Goal: Task Accomplishment & Management: Complete application form

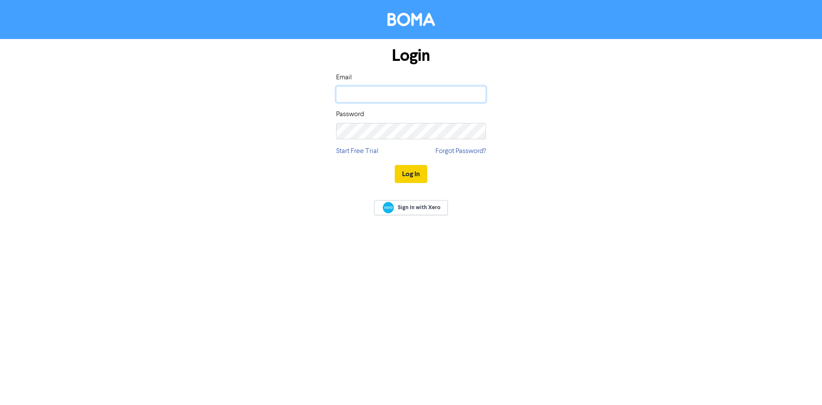
type input "[EMAIL_ADDRESS][DOMAIN_NAME]"
click at [416, 175] on button "Log In" at bounding box center [411, 174] width 33 height 18
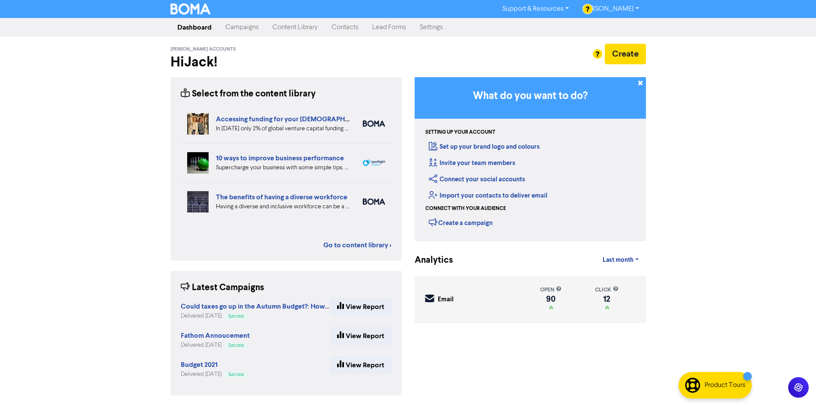
click at [250, 25] on link "Campaigns" at bounding box center [241, 27] width 47 height 17
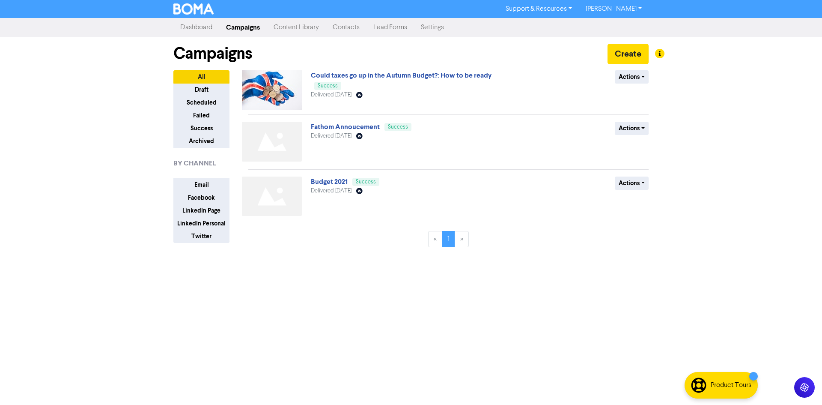
click at [201, 31] on link "Dashboard" at bounding box center [196, 27] width 46 height 17
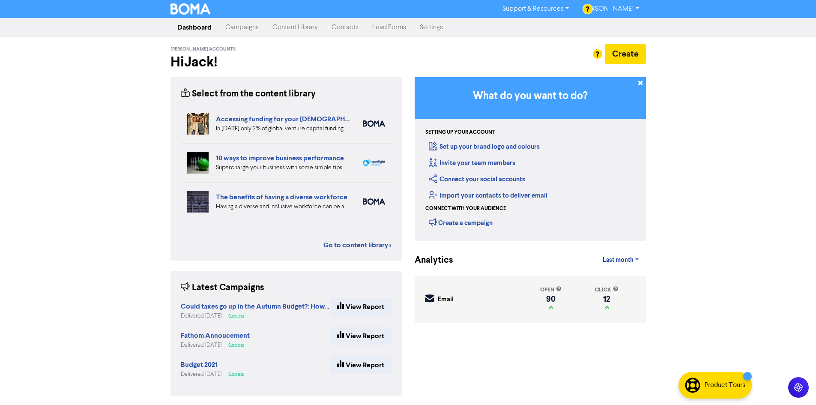
click at [360, 31] on link "Contacts" at bounding box center [345, 27] width 41 height 17
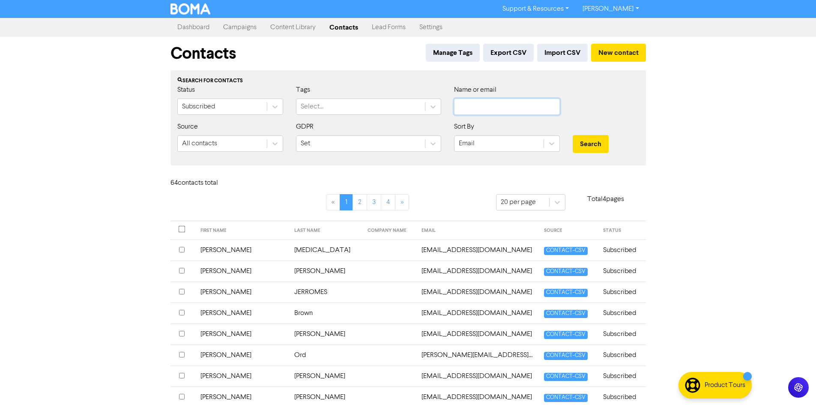
click at [500, 106] on input "text" at bounding box center [507, 106] width 106 height 16
type input "arra"
click at [572, 135] on button "Search" at bounding box center [590, 144] width 36 height 18
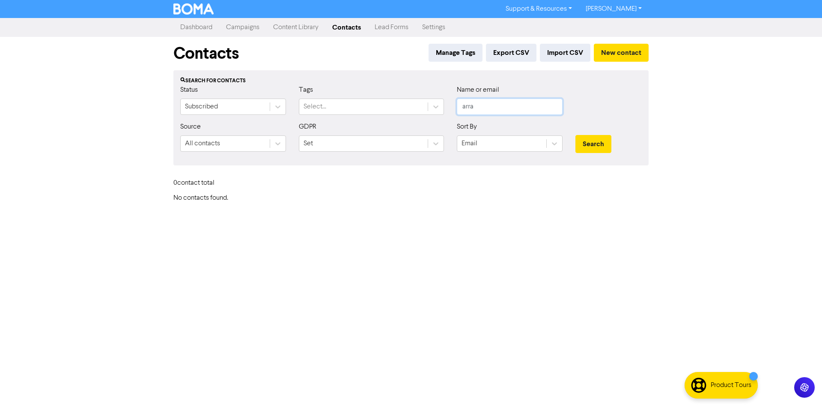
click at [499, 101] on input "arra" at bounding box center [510, 106] width 106 height 16
click at [622, 52] on button "New contact" at bounding box center [621, 53] width 55 height 18
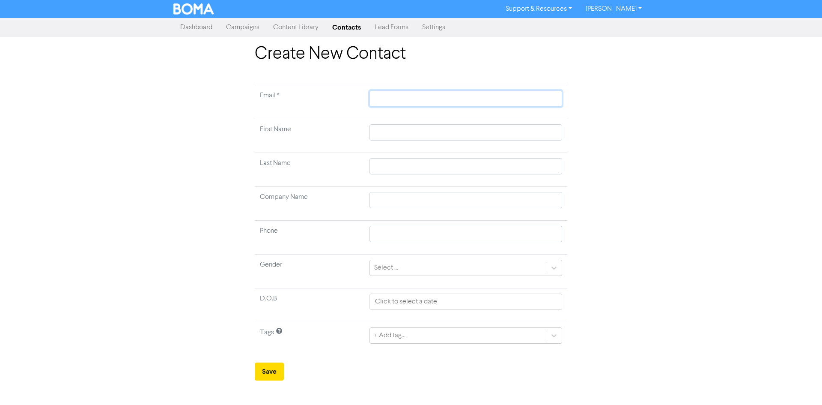
click at [385, 97] on input "text" at bounding box center [465, 98] width 193 height 16
paste input "[PERSON_NAME][EMAIL_ADDRESS][PERSON_NAME][DOMAIN_NAME]"
type input "[PERSON_NAME][EMAIL_ADDRESS][PERSON_NAME][DOMAIN_NAME]"
click at [391, 124] on td at bounding box center [465, 136] width 203 height 34
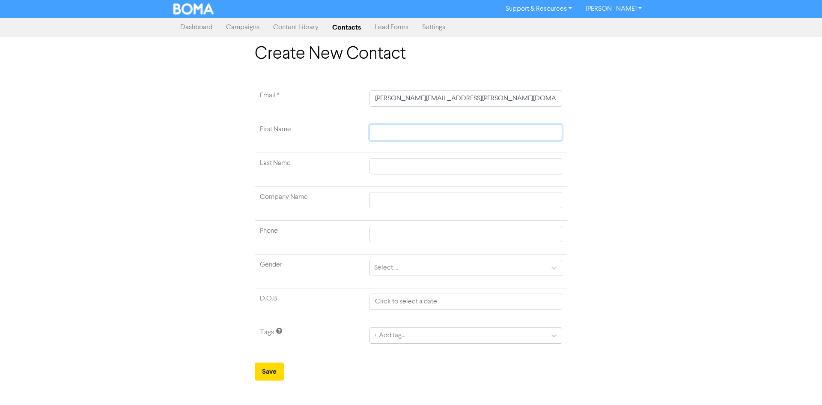
click at [393, 127] on input "text" at bounding box center [465, 132] width 193 height 16
type input "K"
type input "Ke"
type input "Kev"
type input "Kevi"
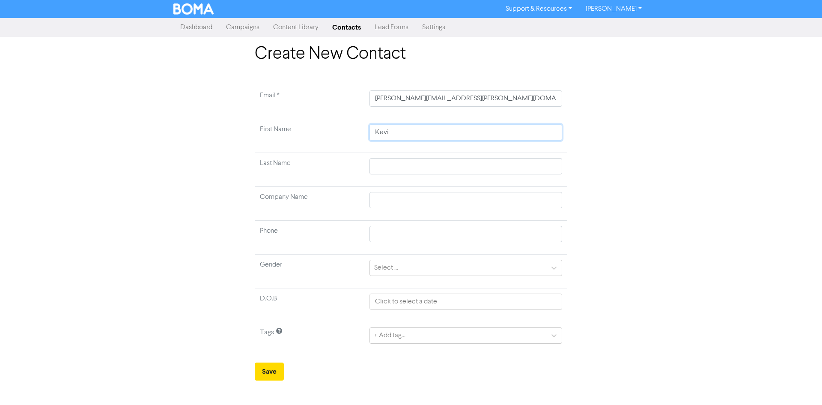
type input "[PERSON_NAME]"
click at [403, 95] on input "[PERSON_NAME][EMAIL_ADDRESS][PERSON_NAME][DOMAIN_NAME]" at bounding box center [465, 98] width 193 height 16
click at [399, 159] on input "text" at bounding box center [465, 166] width 193 height 16
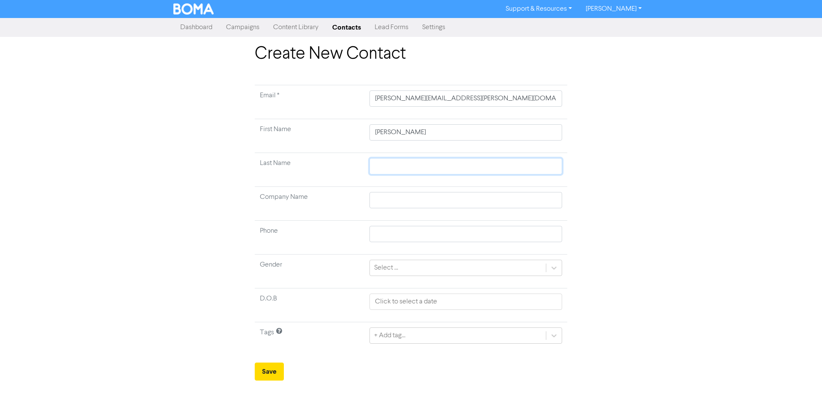
paste input "[PERSON_NAME]"
type input "[PERSON_NAME]"
click at [404, 273] on div "Select ..." at bounding box center [458, 267] width 176 height 15
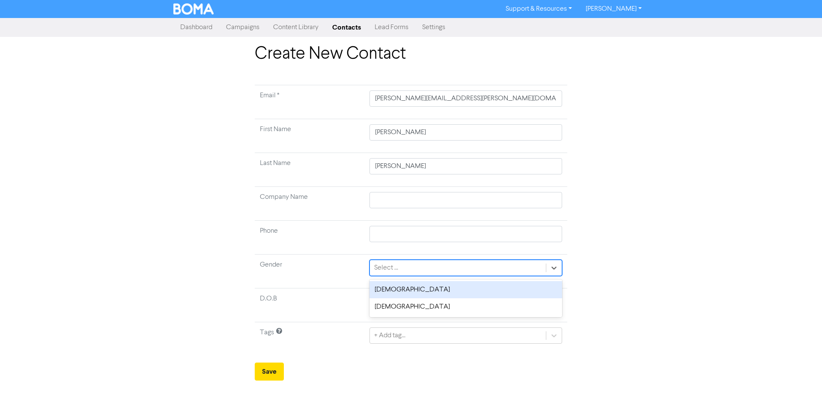
click at [415, 284] on div "[DEMOGRAPHIC_DATA]" at bounding box center [465, 289] width 193 height 17
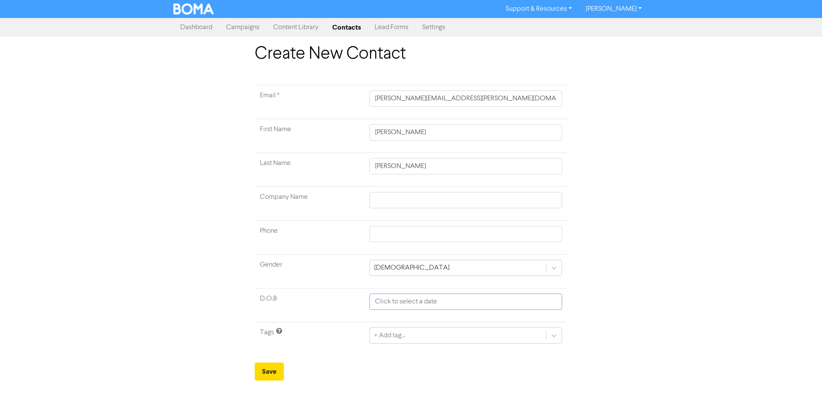
click at [390, 308] on input "text" at bounding box center [465, 301] width 193 height 16
select select "9"
select select "2025"
click at [361, 307] on td "D.O.B" at bounding box center [310, 305] width 110 height 34
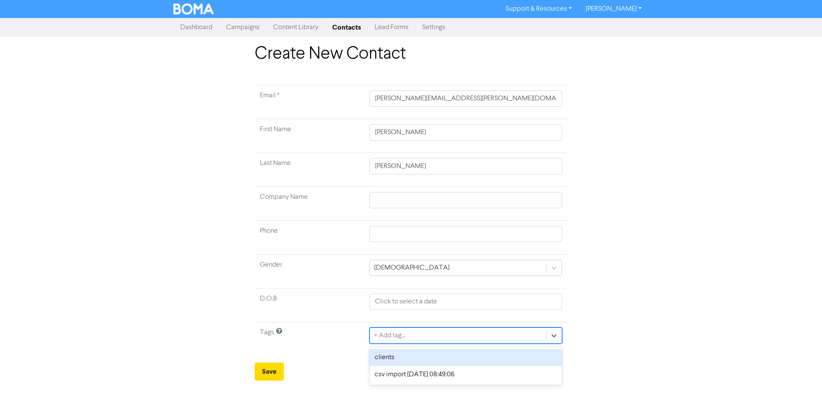
click at [393, 340] on div "+ Add tag..." at bounding box center [458, 335] width 176 height 15
click at [400, 353] on div "clients" at bounding box center [465, 356] width 193 height 17
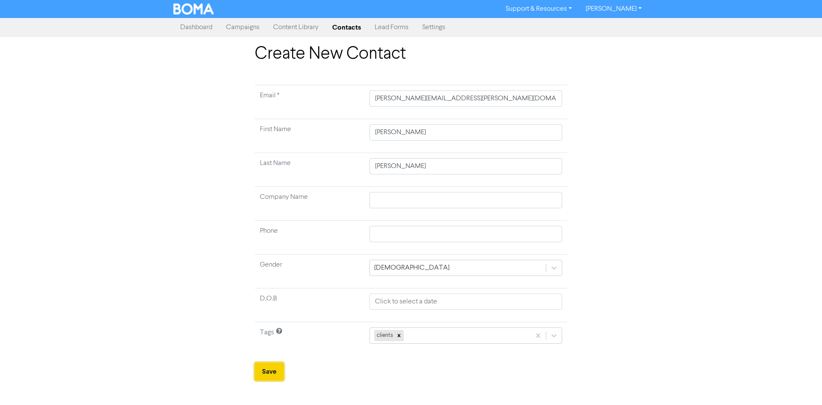
click at [272, 363] on button "Save" at bounding box center [269, 371] width 29 height 18
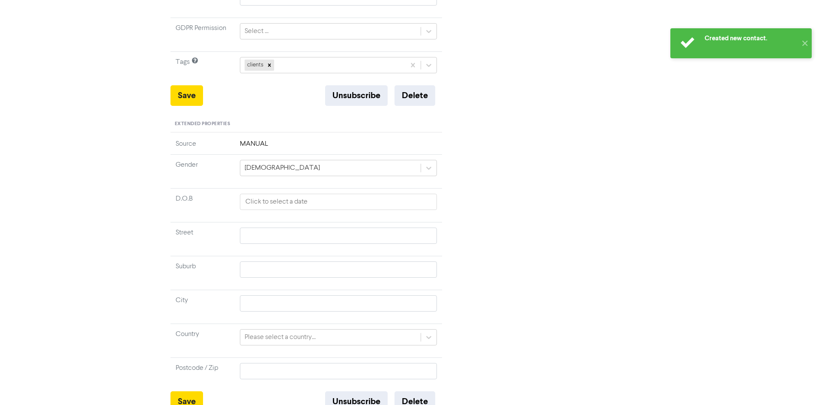
scroll to position [261, 0]
click at [273, 138] on td "MANUAL" at bounding box center [339, 146] width 208 height 16
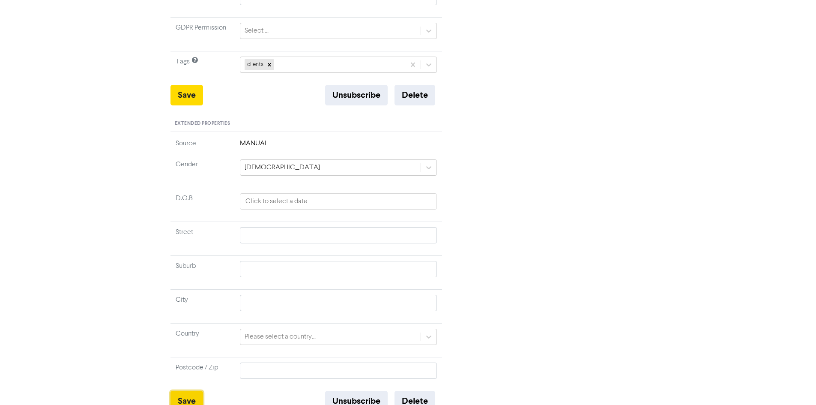
click at [195, 390] on button "Save" at bounding box center [186, 400] width 33 height 21
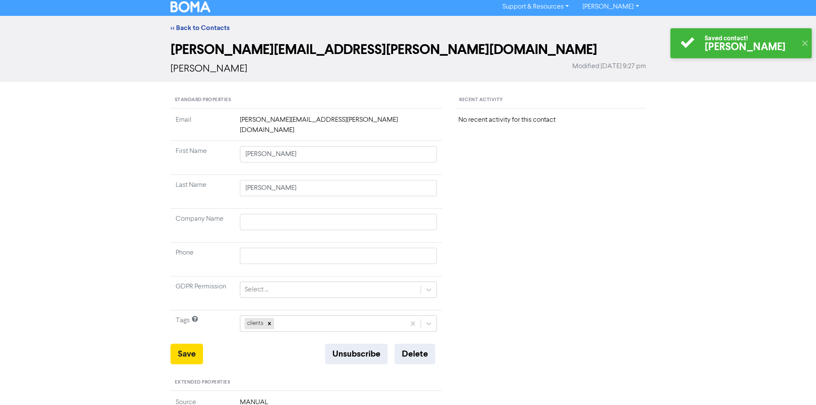
scroll to position [0, 0]
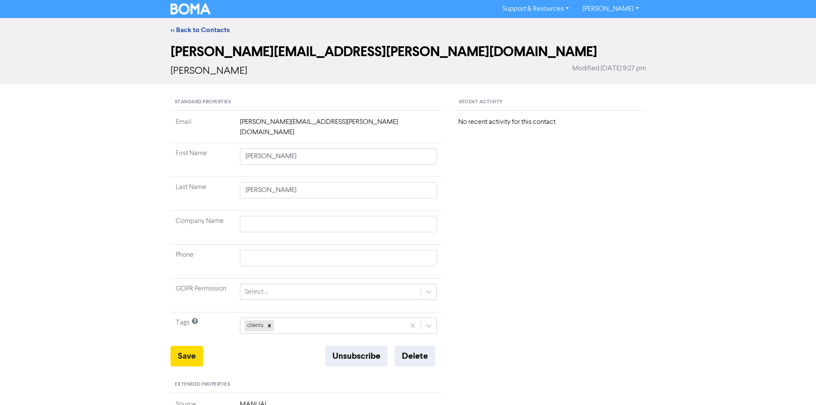
click at [211, 22] on div "<< Back to Contacts" at bounding box center [408, 30] width 816 height 24
click at [209, 33] on link "<< Back to Contacts" at bounding box center [199, 30] width 59 height 9
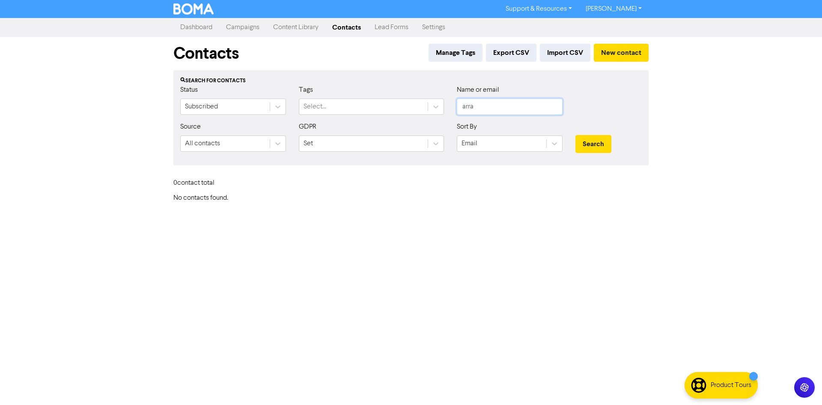
click at [512, 108] on input "arra" at bounding box center [510, 106] width 106 height 16
type input "kev"
click at [575, 135] on button "Search" at bounding box center [593, 144] width 36 height 18
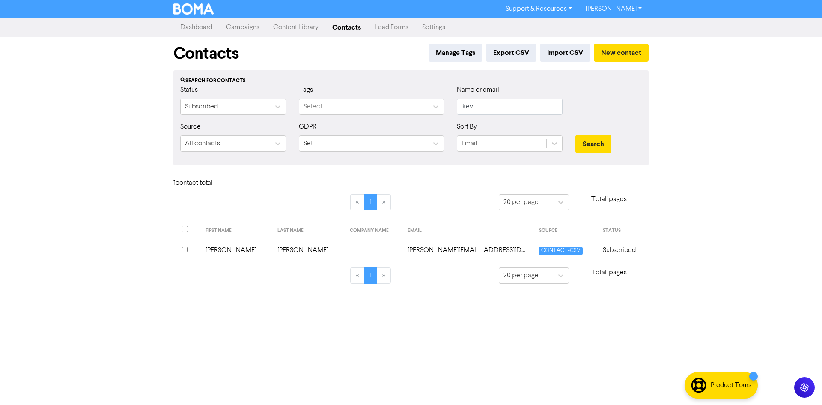
click at [612, 253] on td "Subscribed" at bounding box center [623, 249] width 51 height 21
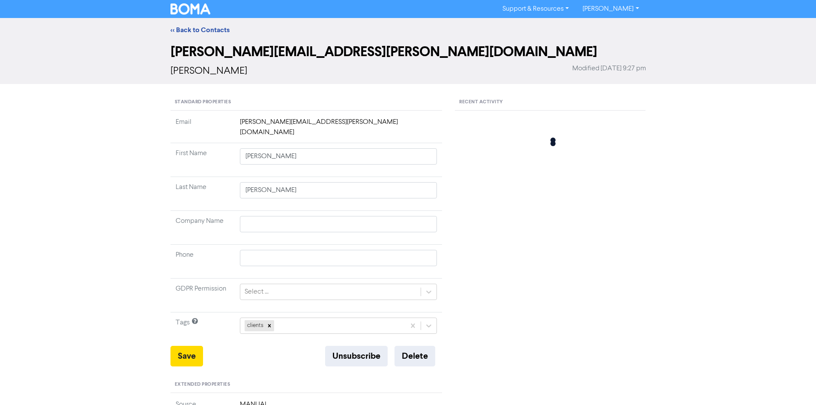
type input "[PERSON_NAME]"
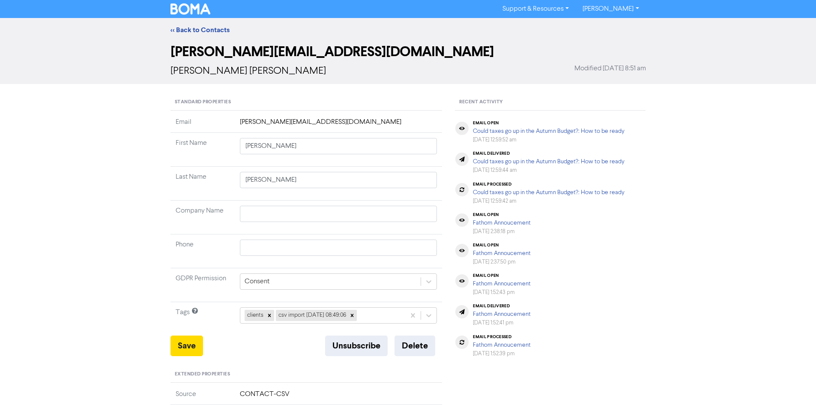
click at [198, 23] on div "<< Back to Contacts" at bounding box center [408, 30] width 816 height 24
click at [202, 31] on link "<< Back to Contacts" at bounding box center [199, 30] width 59 height 9
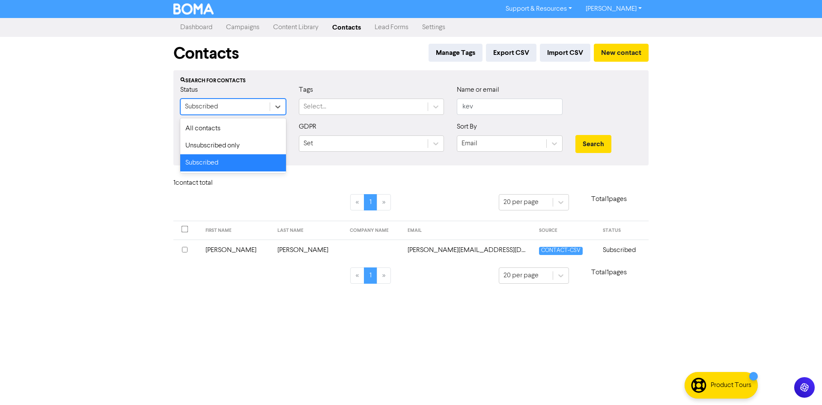
click at [267, 106] on div "Subscribed" at bounding box center [225, 106] width 89 height 15
click at [261, 143] on div "Unsubscribed only" at bounding box center [233, 145] width 106 height 17
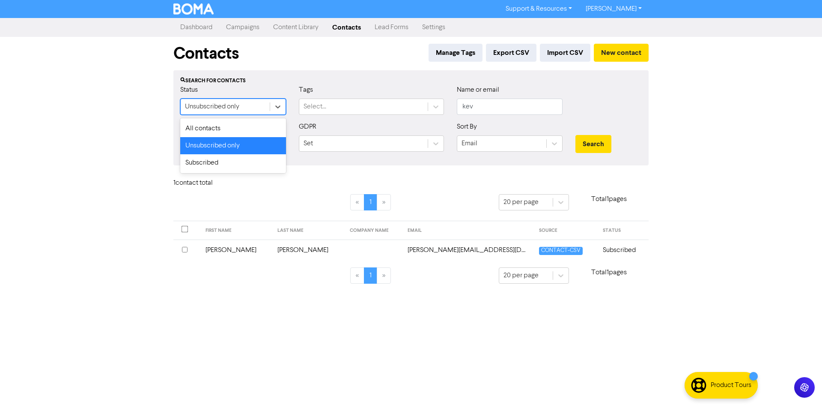
click at [257, 106] on div "Unsubscribed only" at bounding box center [225, 106] width 89 height 15
click at [249, 125] on div "All contacts" at bounding box center [233, 128] width 106 height 17
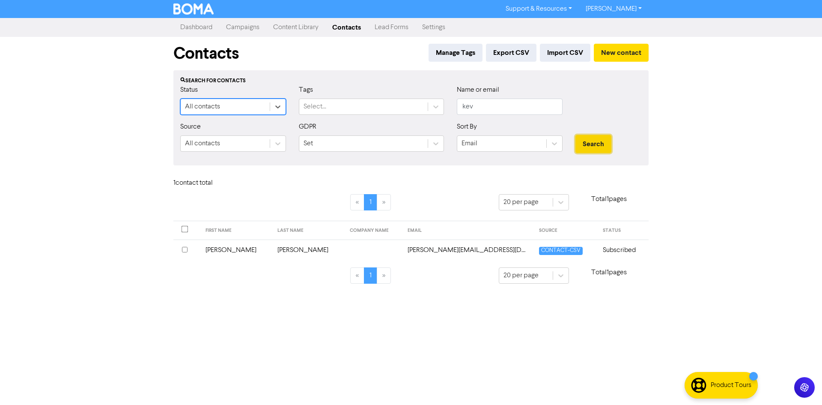
click at [596, 146] on button "Search" at bounding box center [593, 144] width 36 height 18
click at [211, 138] on div "All contacts" at bounding box center [225, 143] width 89 height 15
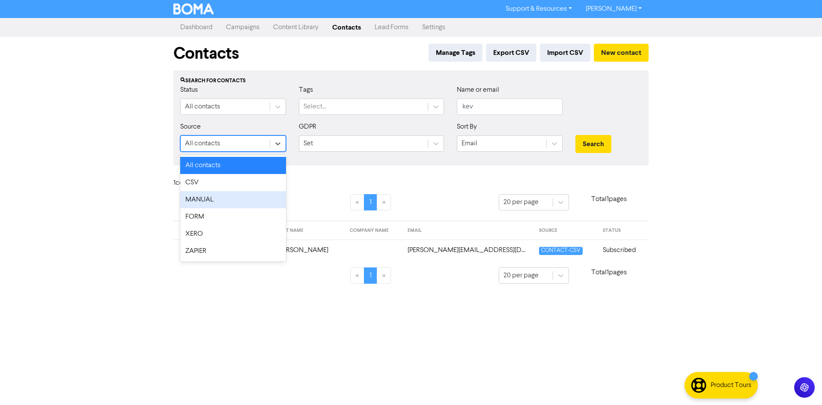
click at [251, 196] on div "MANUAL" at bounding box center [233, 199] width 106 height 17
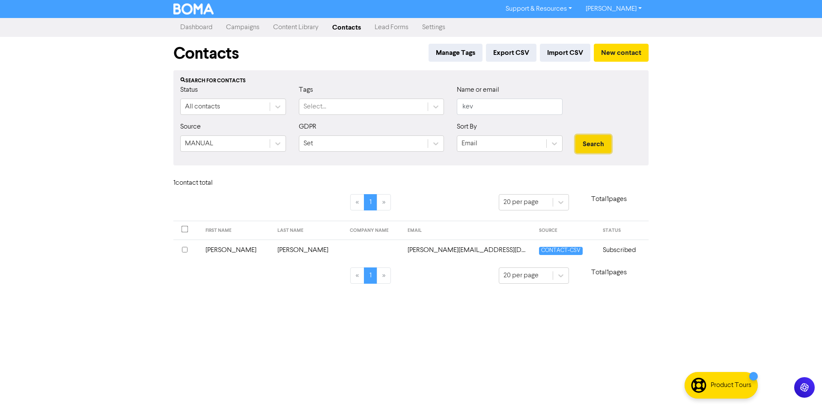
click at [600, 141] on button "Search" at bounding box center [593, 144] width 36 height 18
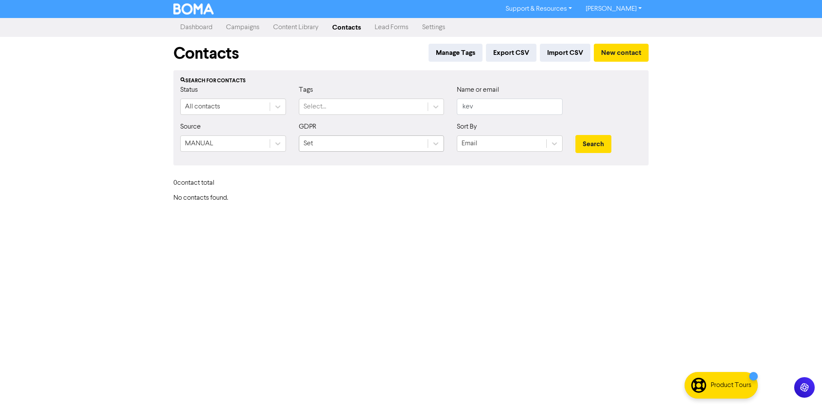
click at [347, 143] on div "Set" at bounding box center [363, 143] width 128 height 15
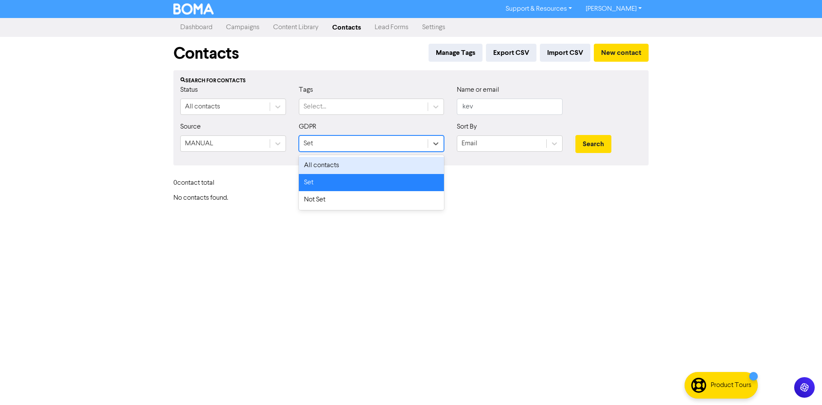
click at [363, 168] on div "All contacts" at bounding box center [371, 165] width 145 height 17
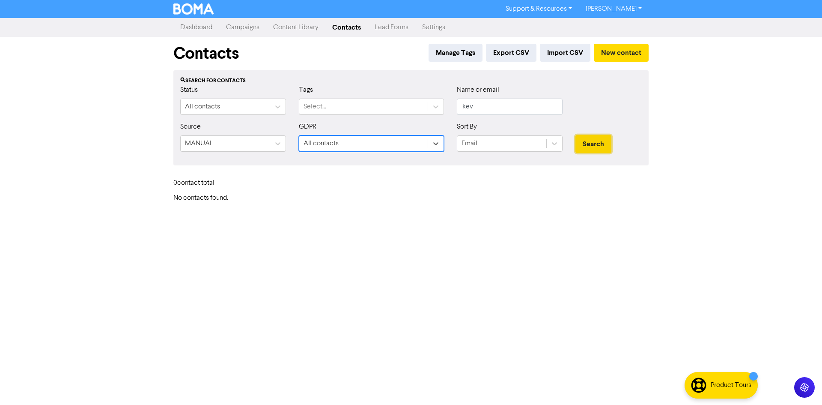
click at [602, 152] on button "Search" at bounding box center [593, 144] width 36 height 18
click at [601, 151] on button "Search" at bounding box center [593, 144] width 36 height 18
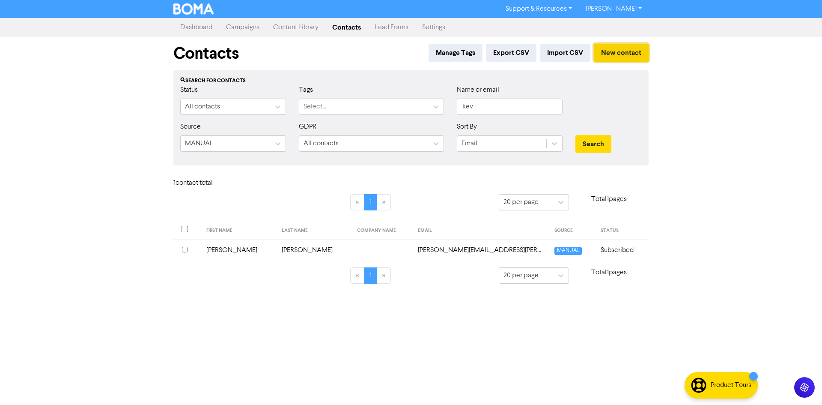
click at [631, 55] on button "New contact" at bounding box center [621, 53] width 55 height 18
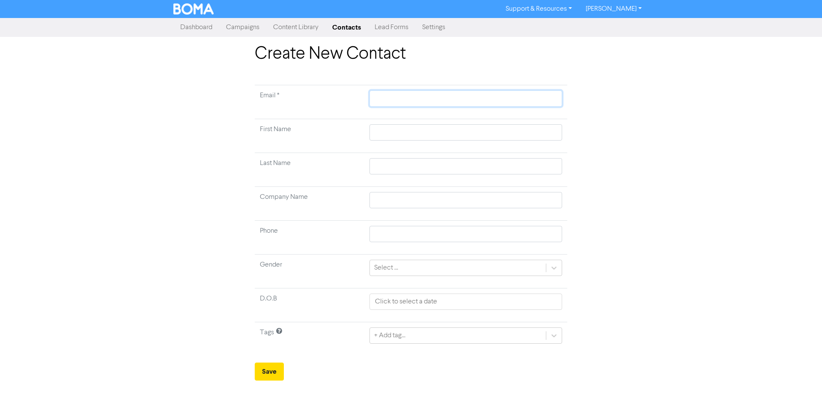
click at [416, 104] on input "text" at bounding box center [465, 98] width 193 height 16
type input "K"
type input "Ke"
type input "Kev"
type input "[PERSON_NAME][EMAIL_ADDRESS][PERSON_NAME][DOMAIN_NAME]"
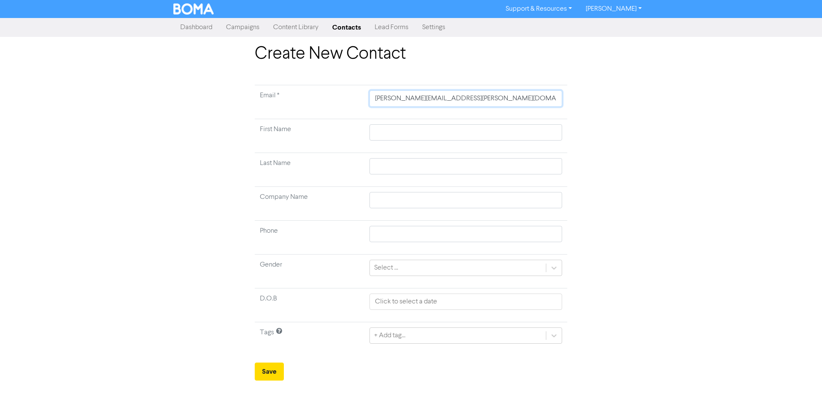
click at [389, 103] on input "[PERSON_NAME][EMAIL_ADDRESS][PERSON_NAME][DOMAIN_NAME]" at bounding box center [465, 98] width 193 height 16
click at [388, 102] on input "[PERSON_NAME][EMAIL_ADDRESS][PERSON_NAME][DOMAIN_NAME]" at bounding box center [465, 98] width 193 height 16
click at [382, 132] on input "text" at bounding box center [465, 132] width 193 height 16
paste input "[PERSON_NAME]"
type input "[PERSON_NAME]"
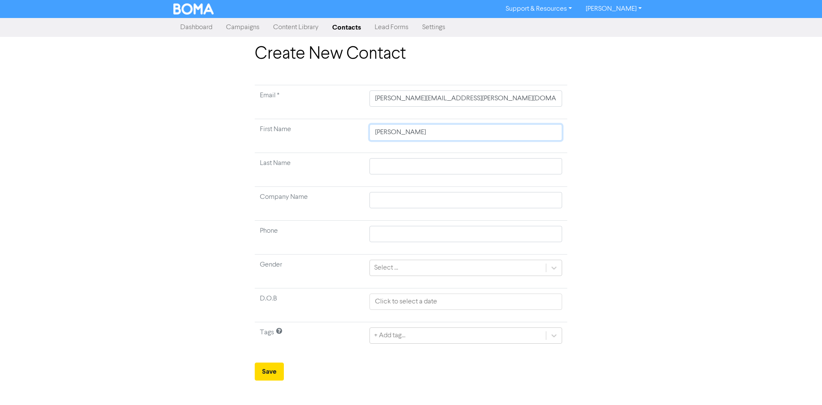
type input "[PERSON_NAME]"
click at [411, 98] on input "[PERSON_NAME][EMAIL_ADDRESS][PERSON_NAME][DOMAIN_NAME]" at bounding box center [465, 98] width 193 height 16
click at [394, 166] on input "text" at bounding box center [465, 166] width 193 height 16
paste input "[PERSON_NAME]"
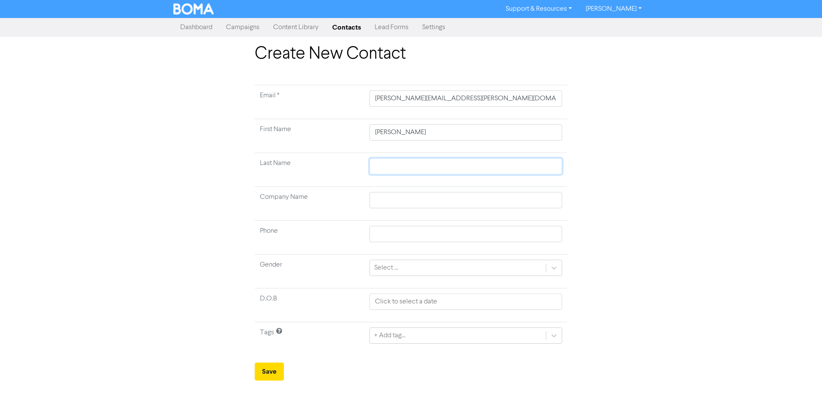
type input "[PERSON_NAME]"
click at [342, 167] on td "Last Name" at bounding box center [310, 170] width 110 height 34
click at [403, 207] on input "text" at bounding box center [465, 200] width 193 height 16
click at [392, 271] on div "Select ..." at bounding box center [386, 267] width 24 height 10
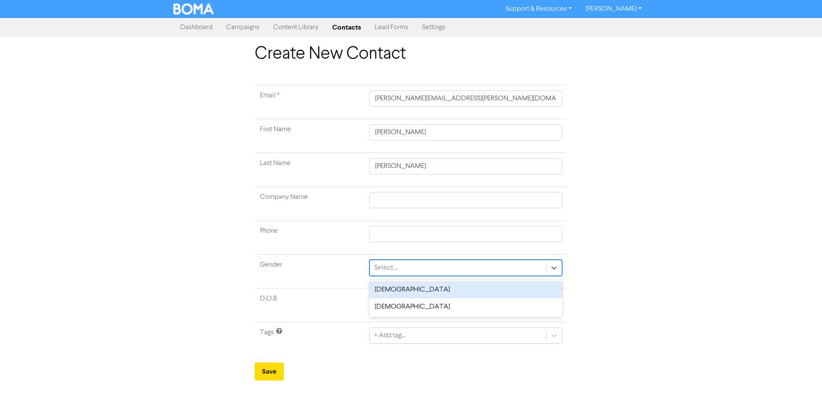
click at [395, 287] on div "[DEMOGRAPHIC_DATA]" at bounding box center [465, 289] width 193 height 17
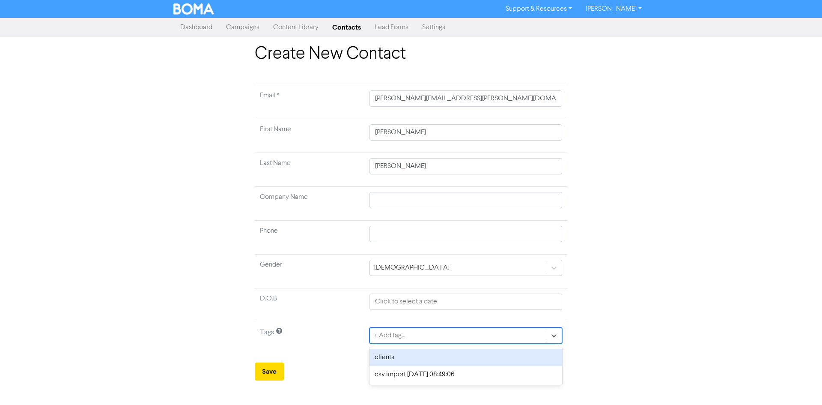
click at [399, 339] on div "+ Add tag..." at bounding box center [389, 335] width 31 height 10
click at [395, 353] on div "clients" at bounding box center [465, 356] width 193 height 17
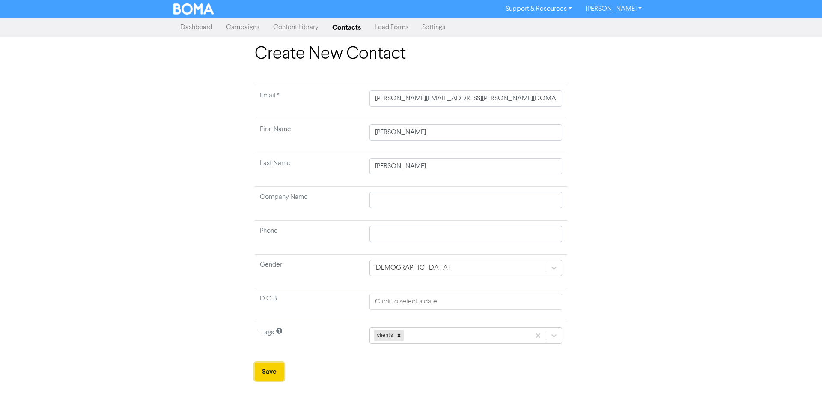
click at [271, 369] on button "Save" at bounding box center [269, 371] width 29 height 18
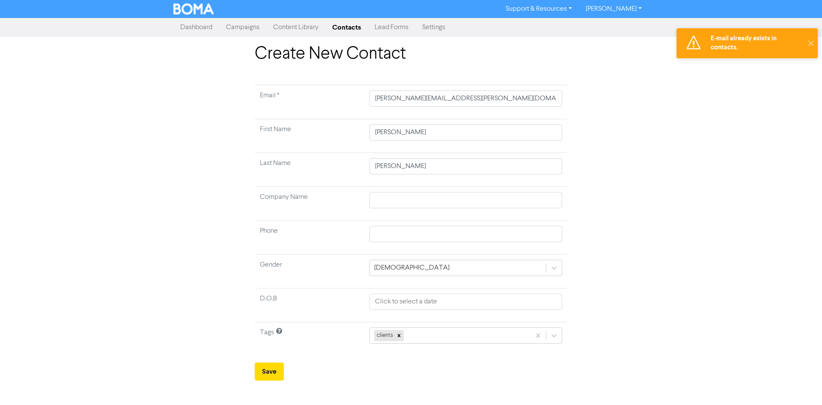
click at [347, 29] on link "Contacts" at bounding box center [346, 27] width 42 height 17
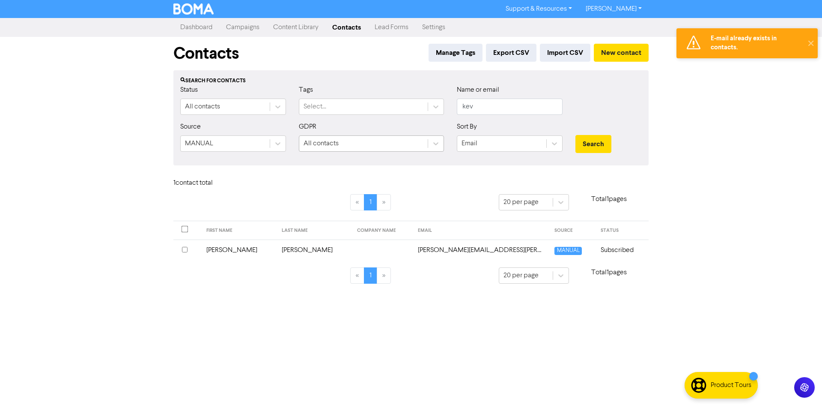
click at [359, 146] on div "All contacts" at bounding box center [363, 143] width 128 height 15
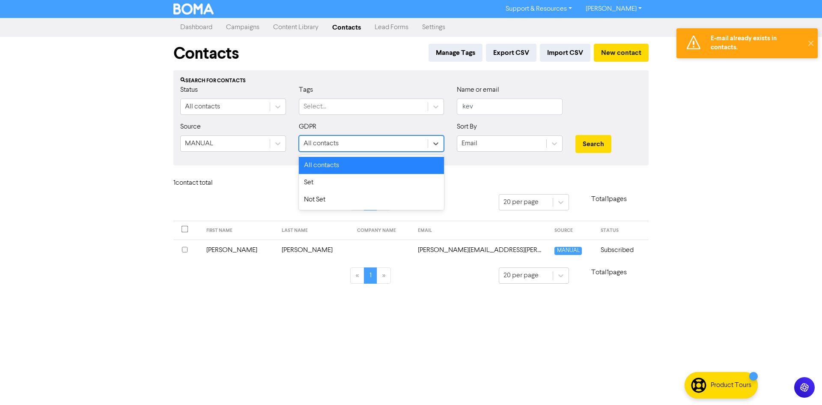
click at [359, 146] on div "All contacts" at bounding box center [363, 143] width 128 height 15
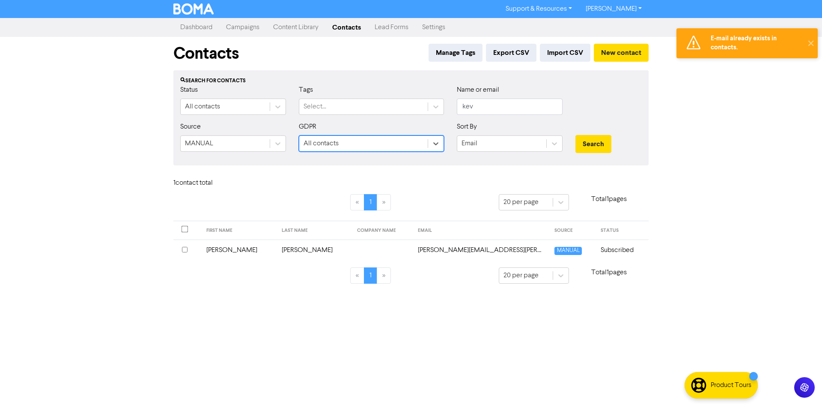
click at [477, 256] on td "[PERSON_NAME][EMAIL_ADDRESS][PERSON_NAME][DOMAIN_NAME]" at bounding box center [481, 249] width 137 height 21
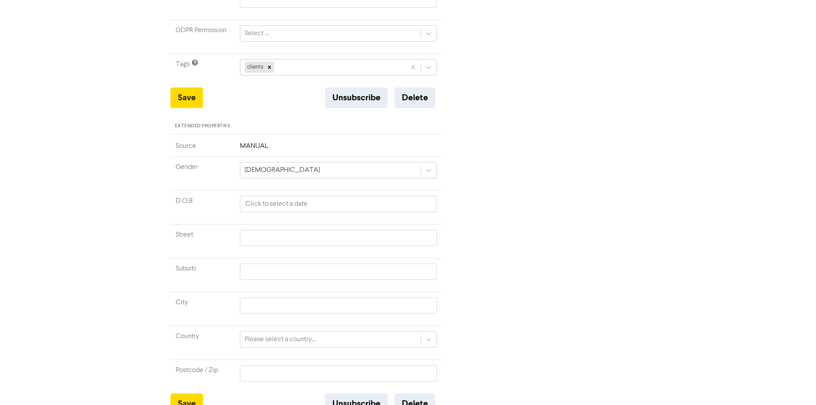
scroll to position [261, 0]
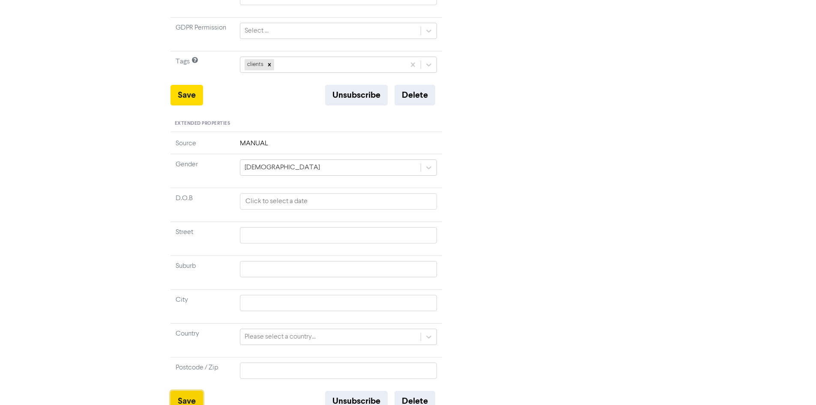
click at [188, 393] on button "Save" at bounding box center [186, 400] width 33 height 21
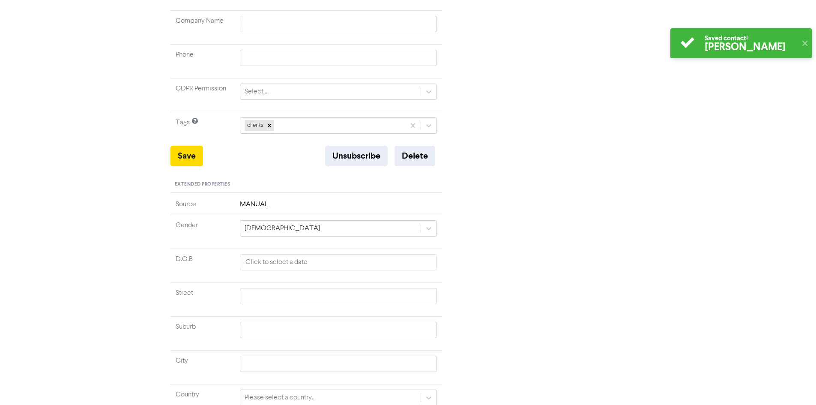
scroll to position [47, 0]
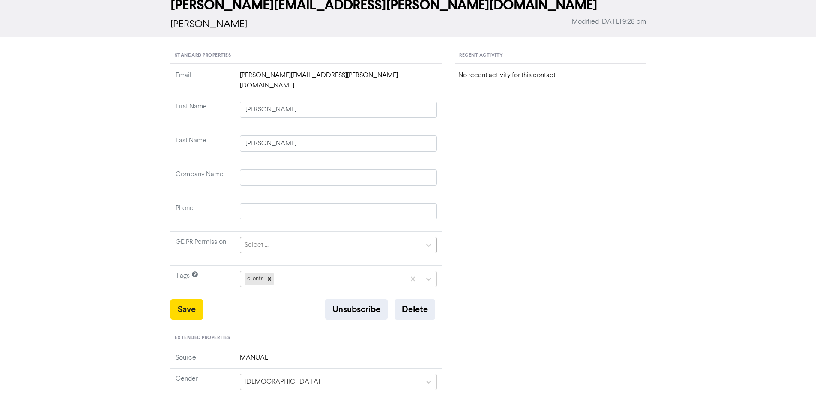
click at [274, 237] on div "Select ..." at bounding box center [330, 244] width 181 height 15
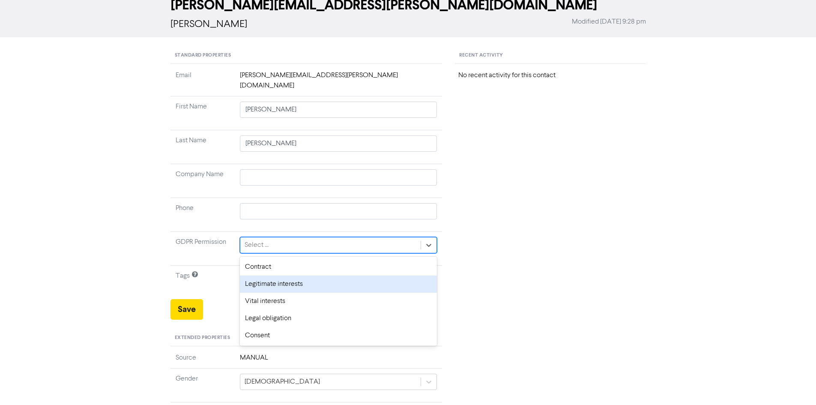
click at [322, 276] on div "Legitimate interests" at bounding box center [338, 283] width 197 height 17
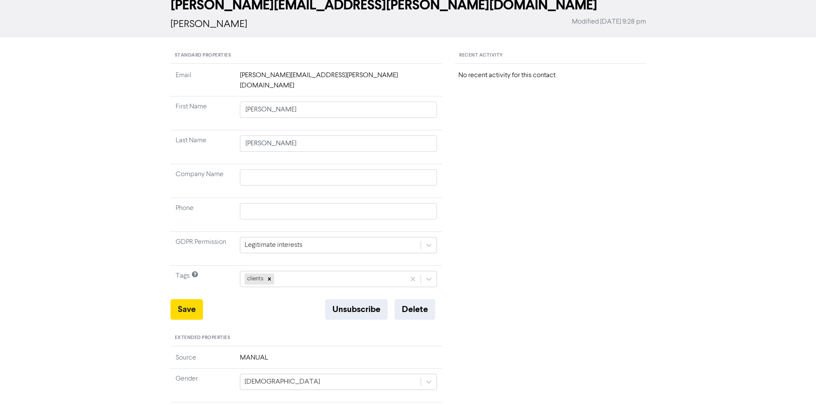
scroll to position [261, 0]
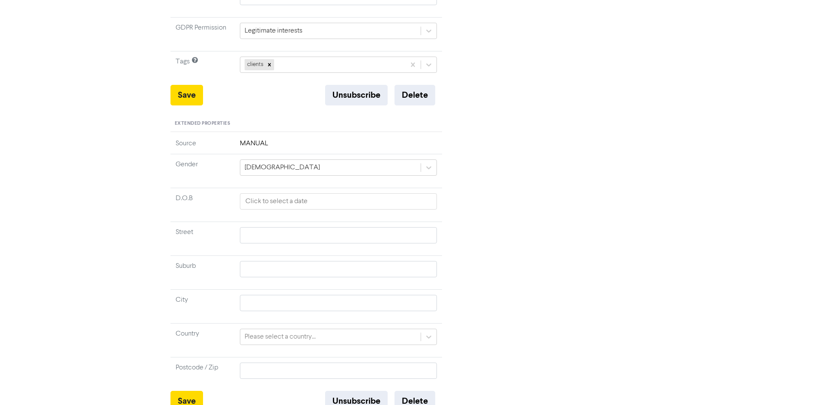
click at [189, 402] on form "Standard Properties Email [PERSON_NAME][EMAIL_ADDRESS][PERSON_NAME][DOMAIN_NAME…" at bounding box center [407, 119] width 475 height 592
click at [189, 398] on button "Save" at bounding box center [186, 400] width 33 height 21
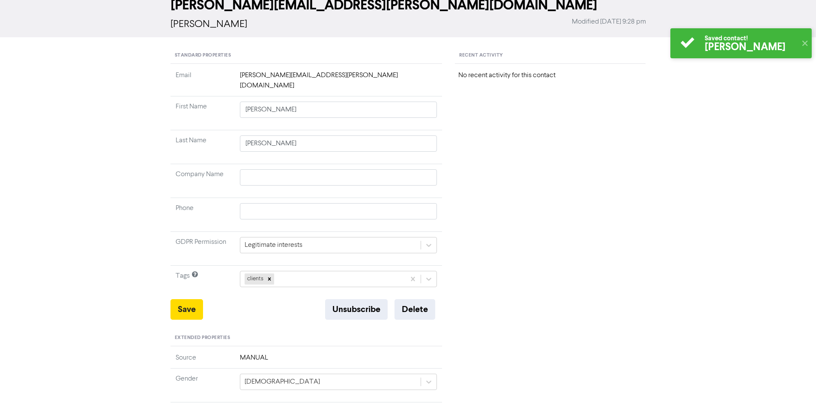
scroll to position [0, 0]
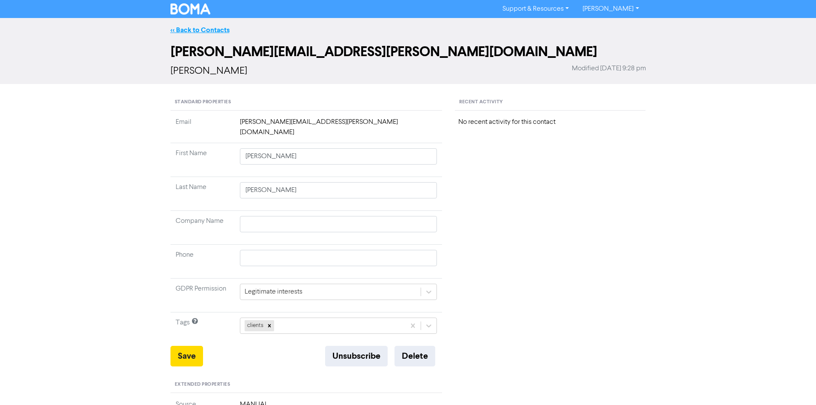
click at [203, 33] on link "<< Back to Contacts" at bounding box center [199, 30] width 59 height 9
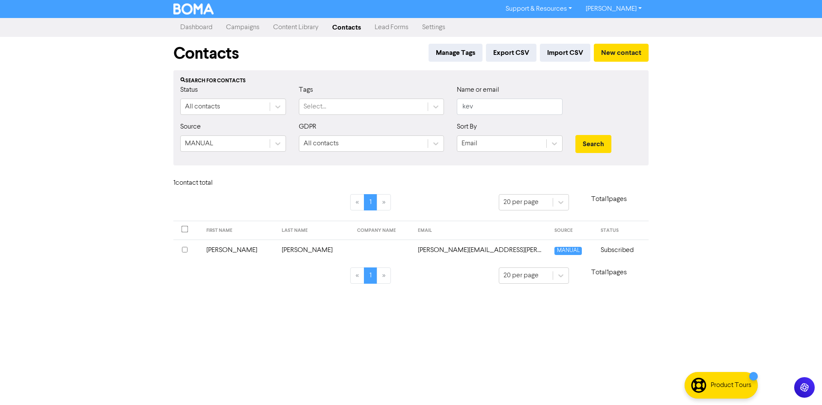
click at [256, 27] on link "Campaigns" at bounding box center [242, 27] width 47 height 17
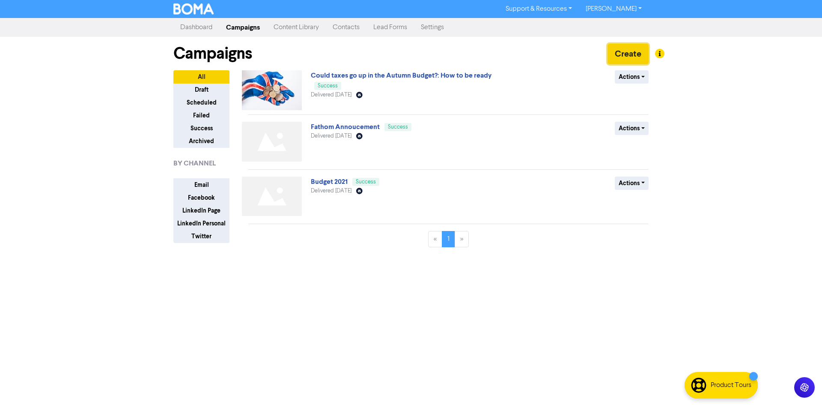
click at [630, 53] on button "Create" at bounding box center [628, 54] width 41 height 21
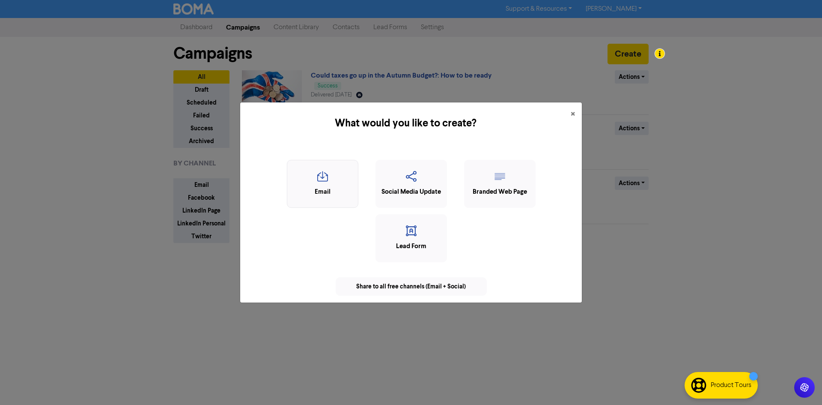
click at [330, 193] on div "Email" at bounding box center [323, 192] width 62 height 10
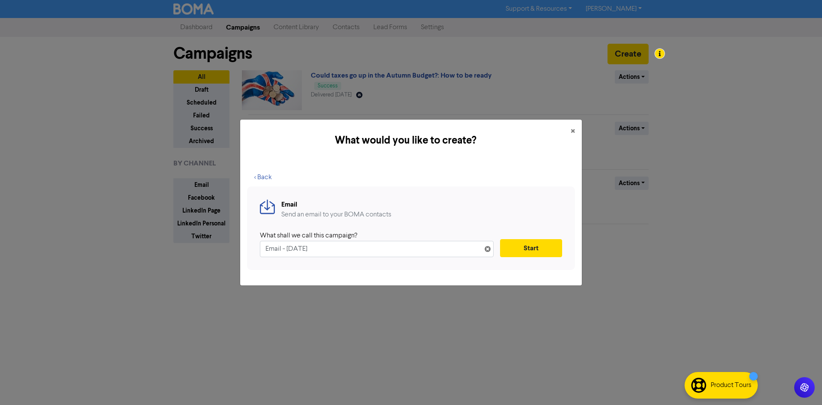
click at [390, 236] on div "What shall we call this campaign?" at bounding box center [373, 235] width 227 height 10
click at [363, 248] on input "Email - [DATE]" at bounding box center [377, 249] width 234 height 16
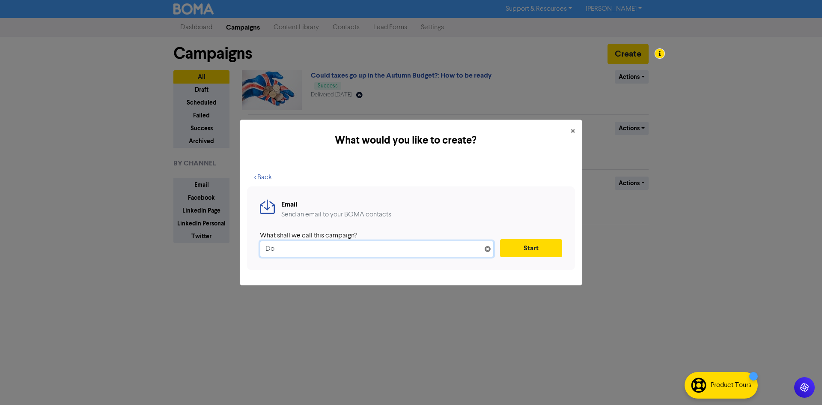
type input "D"
click at [578, 132] on button "×" at bounding box center [573, 131] width 18 height 24
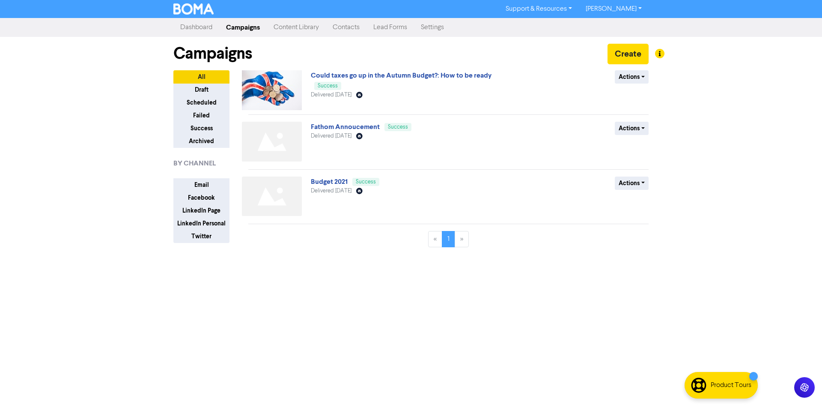
click at [248, 32] on link "Campaigns" at bounding box center [243, 27] width 48 height 17
click at [623, 53] on button "Create" at bounding box center [628, 54] width 41 height 21
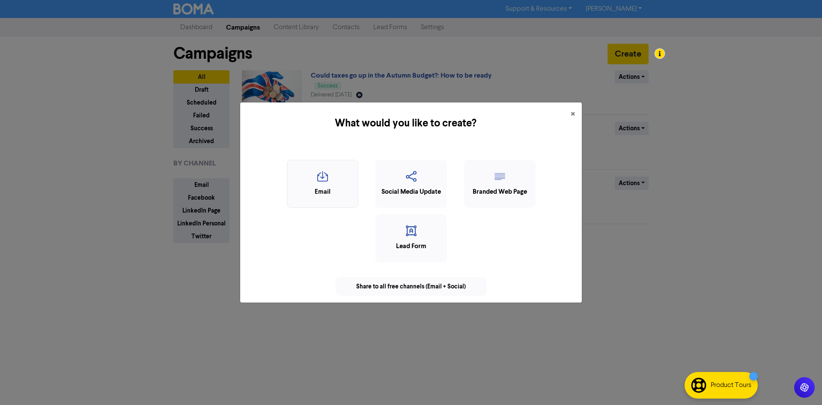
click at [326, 172] on icon "button" at bounding box center [323, 179] width 62 height 16
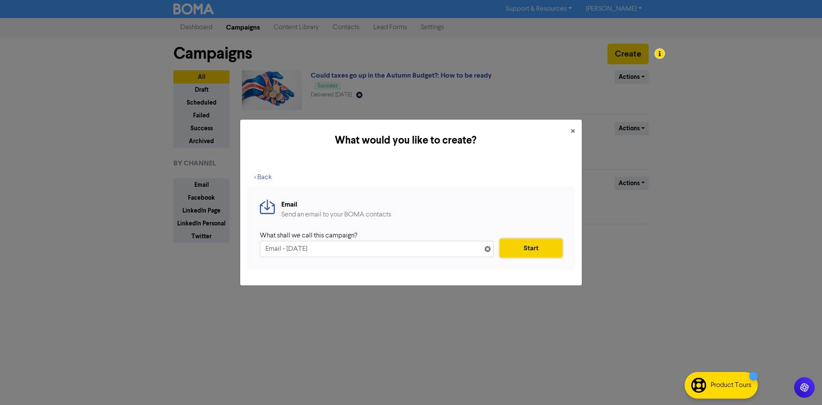
click at [530, 247] on button "Start" at bounding box center [531, 248] width 62 height 18
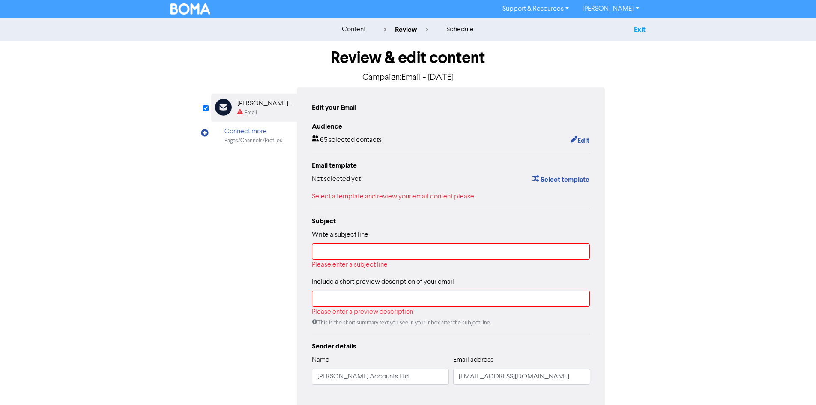
click at [635, 33] on link "Exit" at bounding box center [640, 29] width 12 height 9
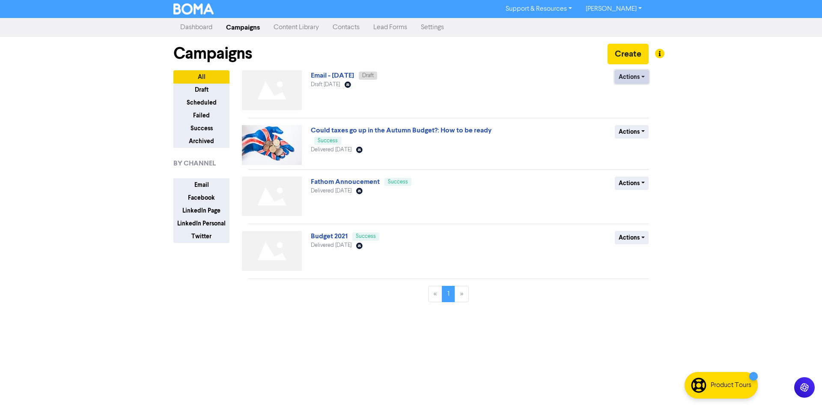
click at [643, 77] on button "Actions" at bounding box center [632, 76] width 34 height 13
click at [658, 95] on button "Delete" at bounding box center [649, 95] width 68 height 14
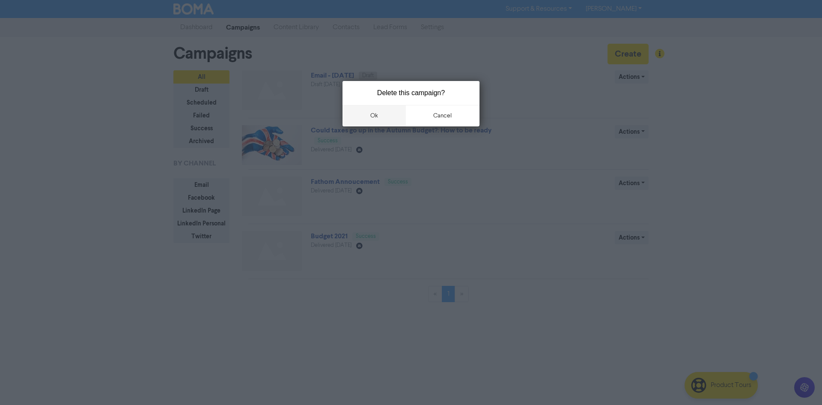
click at [391, 113] on button "ok" at bounding box center [374, 115] width 63 height 21
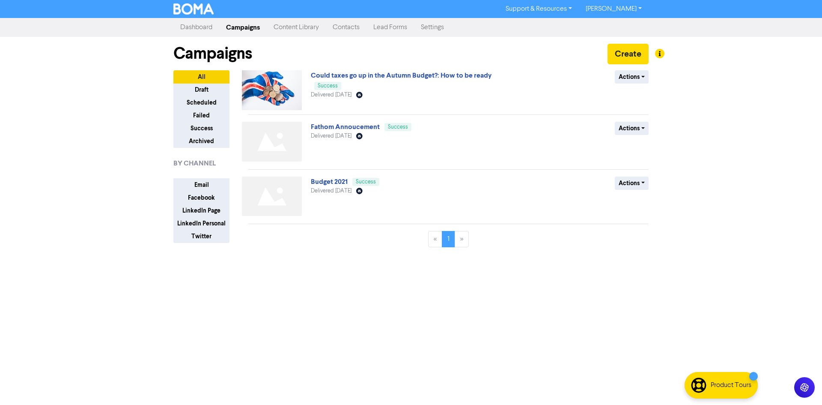
click at [311, 30] on link "Content Library" at bounding box center [296, 27] width 59 height 17
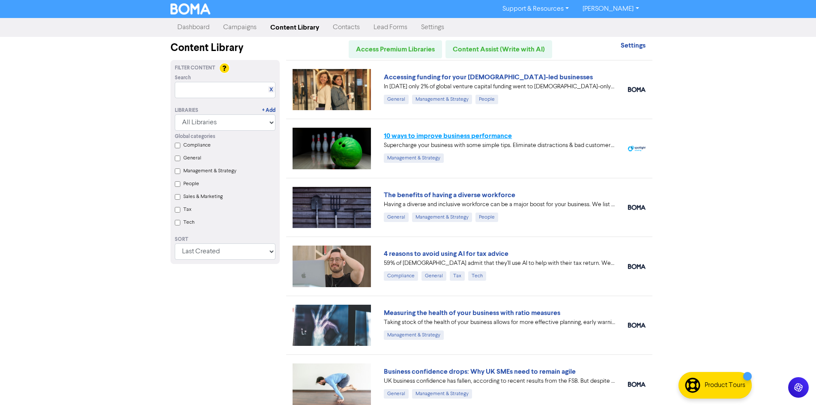
click at [509, 133] on link "10 ways to improve business performance" at bounding box center [448, 135] width 128 height 9
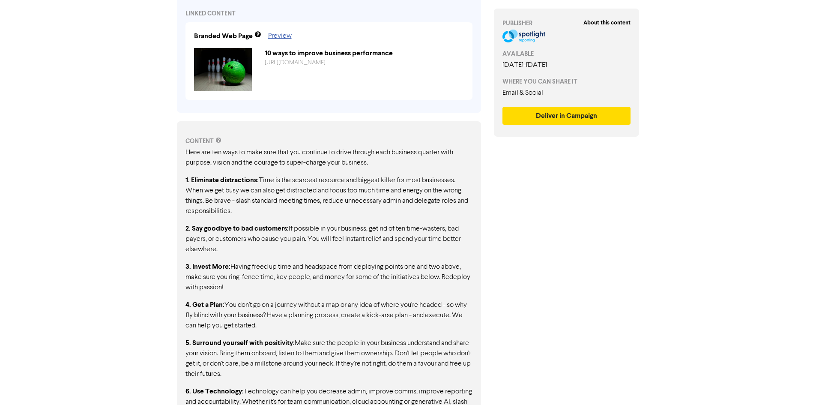
scroll to position [361, 0]
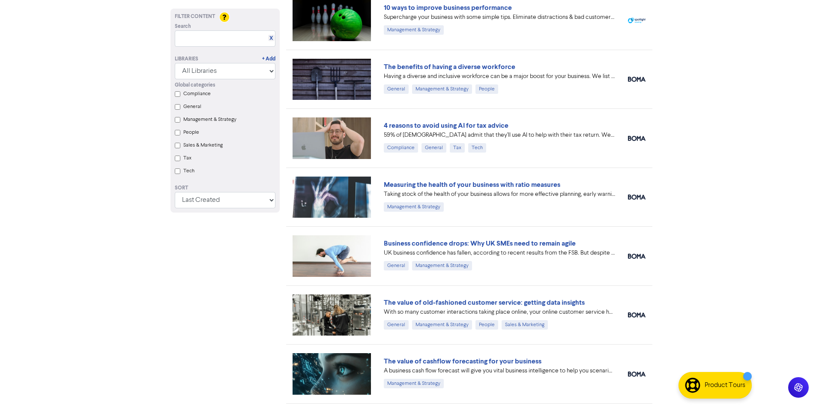
scroll to position [128, 0]
click at [559, 181] on link "Measuring the health of your business with ratio measures" at bounding box center [472, 184] width 176 height 9
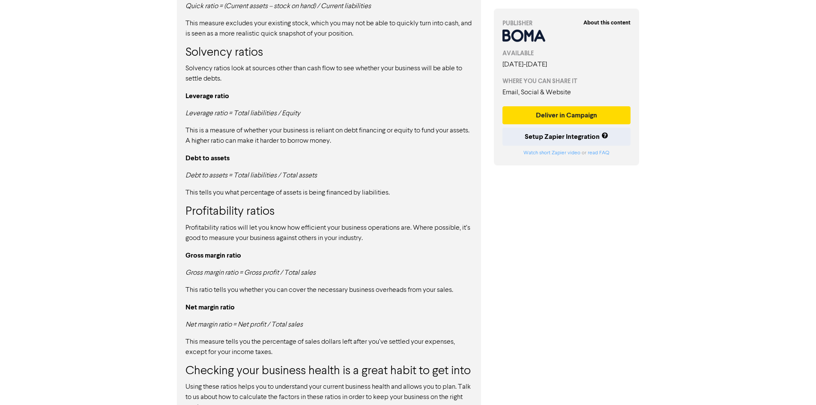
scroll to position [735, 0]
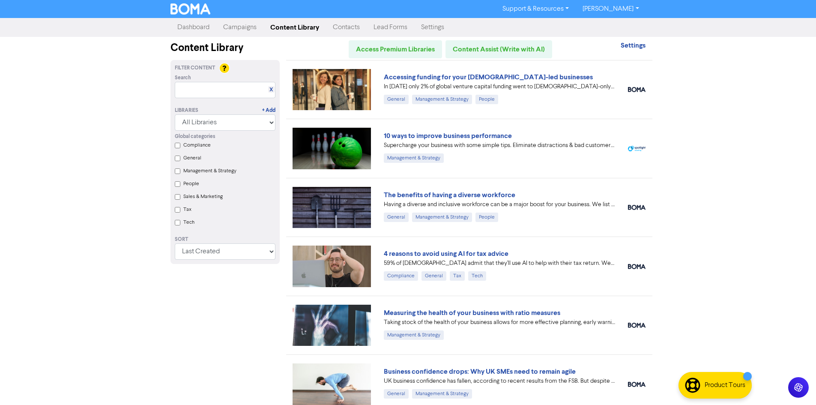
click at [223, 173] on label "Management & Strategy" at bounding box center [209, 171] width 53 height 8
click at [180, 173] on Strategy "Management & Strategy" at bounding box center [178, 171] width 6 height 6
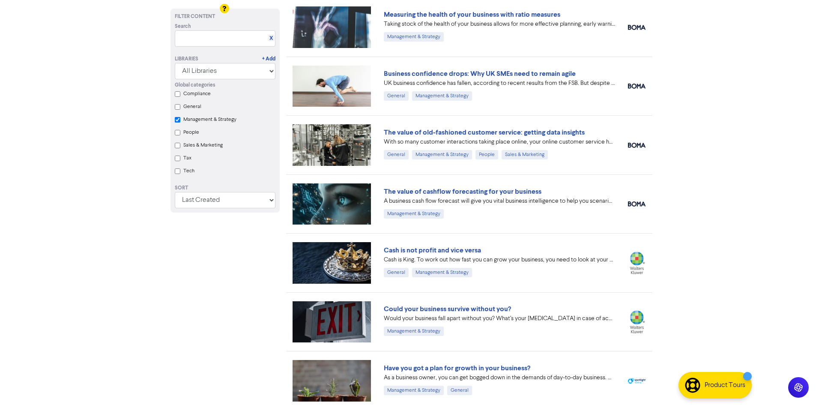
scroll to position [244, 0]
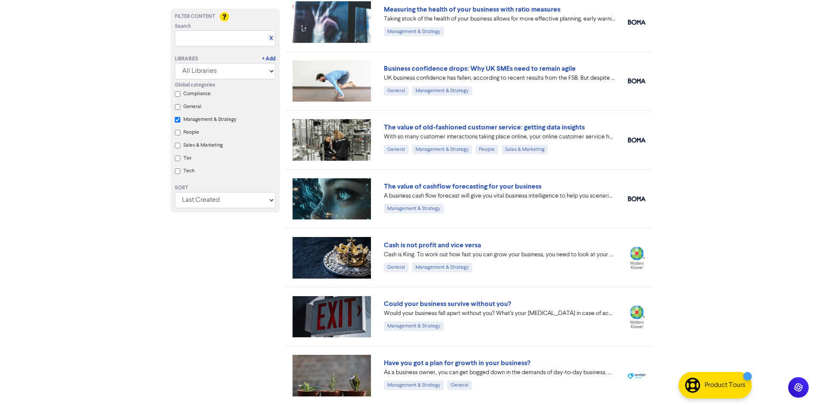
checkbox Strategy "true"
click at [491, 189] on link "The value of cashflow forecasting for your business" at bounding box center [463, 186] width 158 height 9
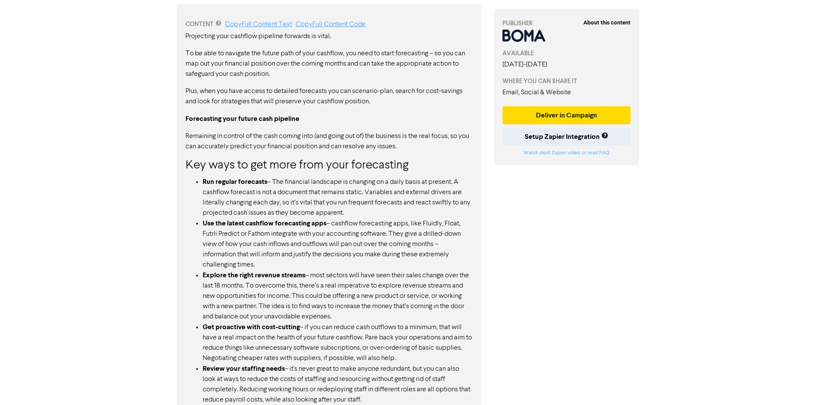
scroll to position [450, 0]
drag, startPoint x: 209, startPoint y: 181, endPoint x: 339, endPoint y: 208, distance: 132.8
click at [339, 208] on li "Run regular forecasts – The financial landscape is changing on a daily basis at…" at bounding box center [338, 198] width 270 height 42
drag, startPoint x: 216, startPoint y: 223, endPoint x: 290, endPoint y: 232, distance: 74.3
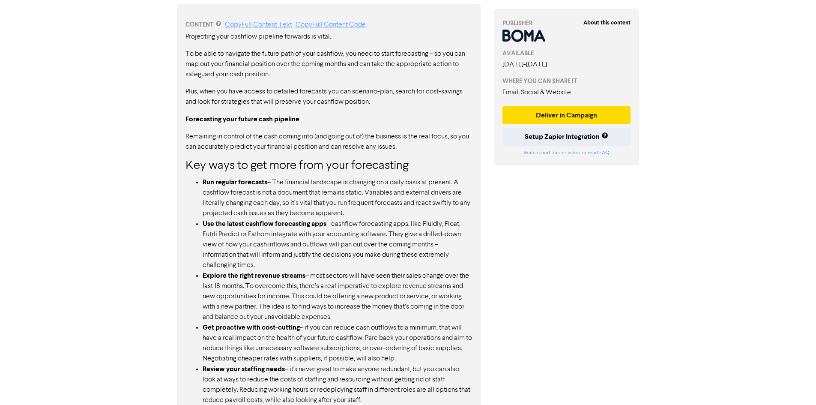
click at [286, 232] on li "Use the latest cashflow forecasting apps – cashflow forecasting apps, like Flui…" at bounding box center [338, 244] width 270 height 52
click at [312, 235] on li "Use the latest cashflow forecasting apps – cashflow forecasting apps, like Flui…" at bounding box center [338, 244] width 270 height 52
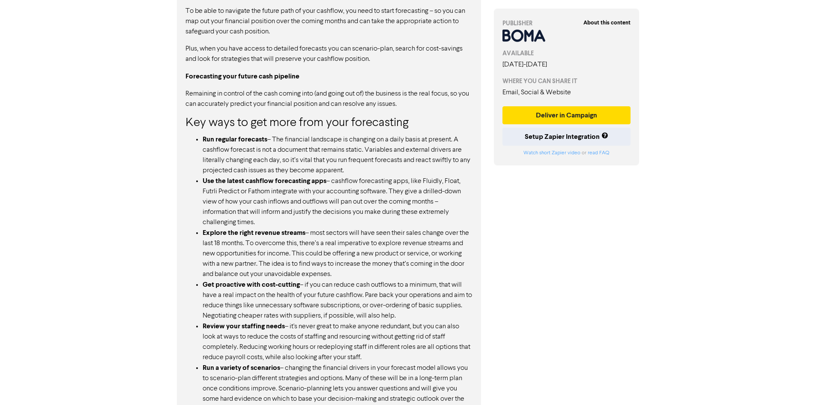
drag, startPoint x: 314, startPoint y: 235, endPoint x: 478, endPoint y: 238, distance: 163.6
click at [478, 238] on div "CONTENT Copy Full Content Text Copy Full Content Code Projecting your cashflow …" at bounding box center [329, 247] width 304 height 572
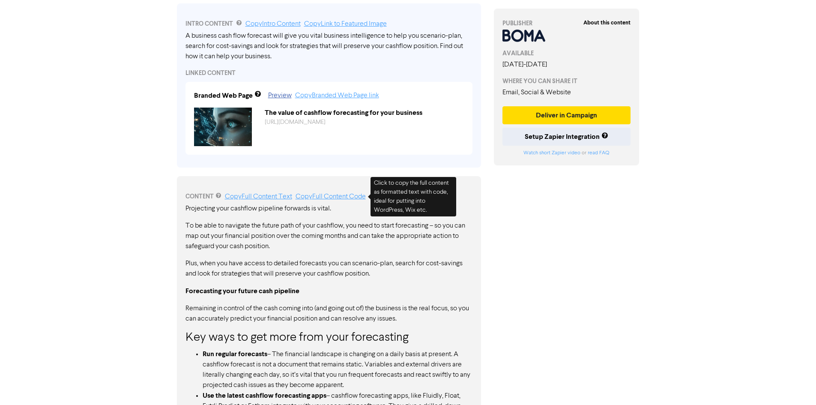
scroll to position [193, 0]
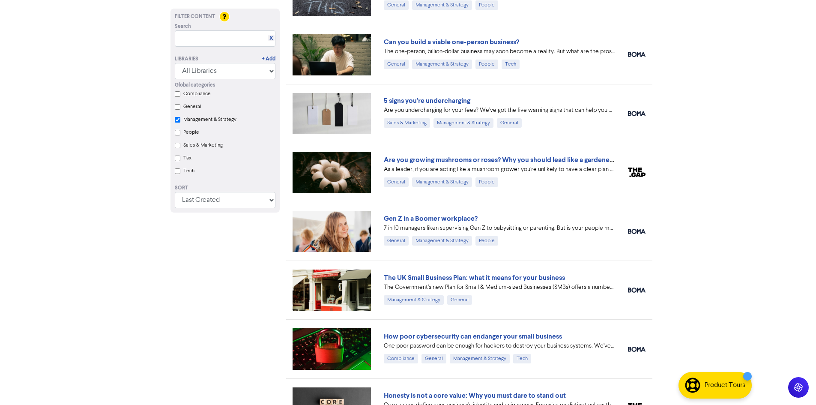
scroll to position [801, 0]
checkbox Strategy "true"
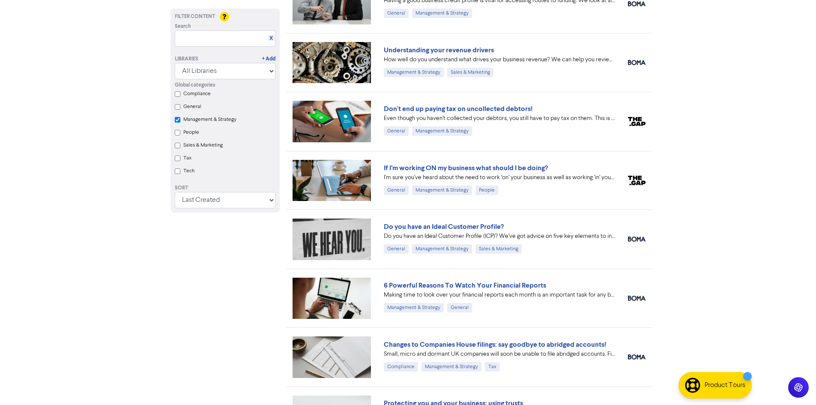
scroll to position [1314, 0]
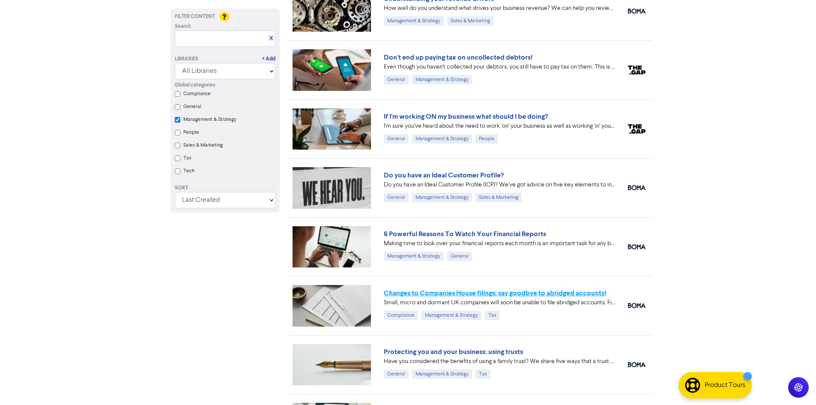
click at [588, 294] on link "Changes to Companies House filings: say goodbye to abridged accounts!" at bounding box center [495, 293] width 222 height 9
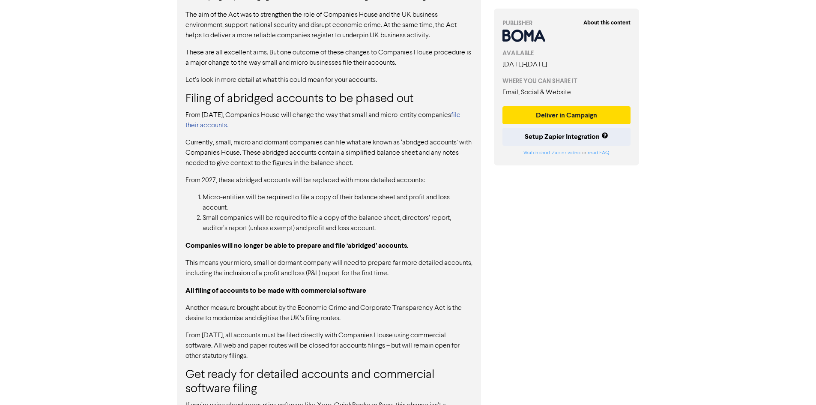
scroll to position [514, 0]
drag, startPoint x: 197, startPoint y: 142, endPoint x: 386, endPoint y: 195, distance: 196.1
click at [385, 194] on div "The Economic Crime and Corporate Transparency Act became law in [DATE]. But as …" at bounding box center [328, 220] width 287 height 476
click at [387, 195] on li "Micro-entities will be required to file a copy of their balance sheet and profi…" at bounding box center [338, 201] width 270 height 21
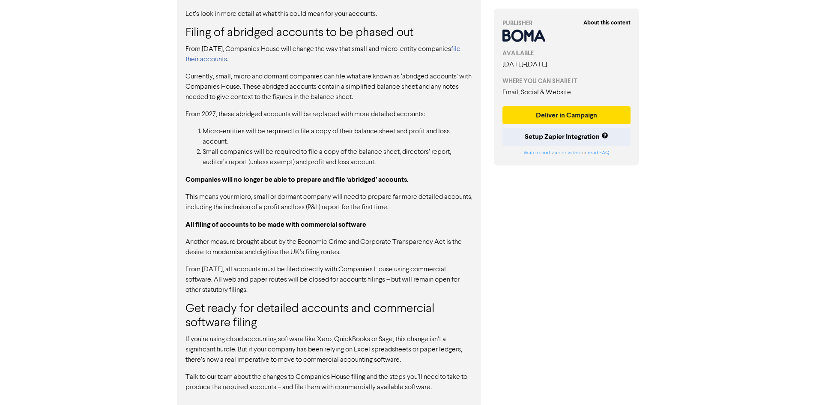
scroll to position [582, 0]
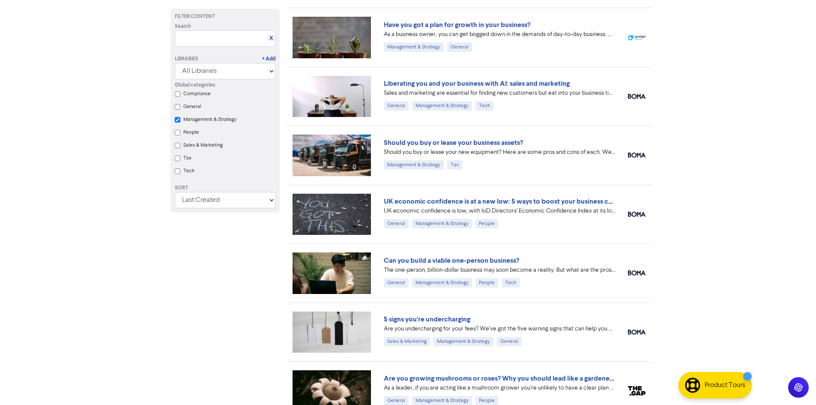
scroll to position [1314, 0]
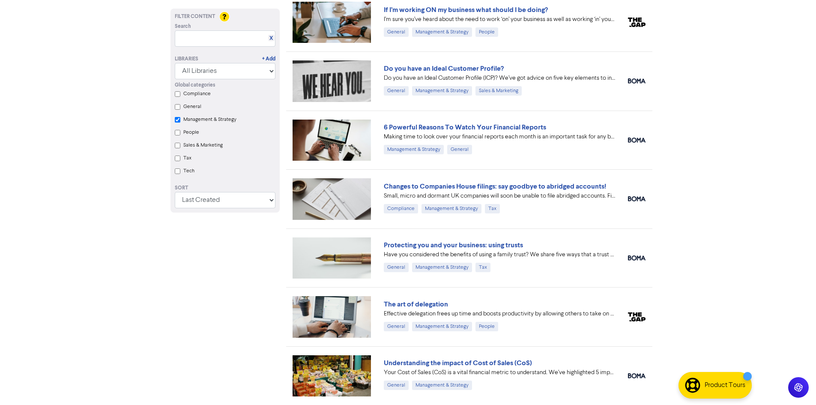
checkbox Strategy "true"
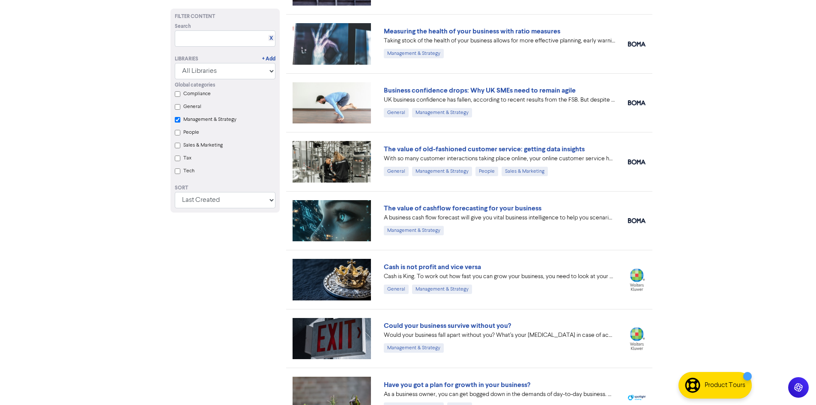
scroll to position [0, 0]
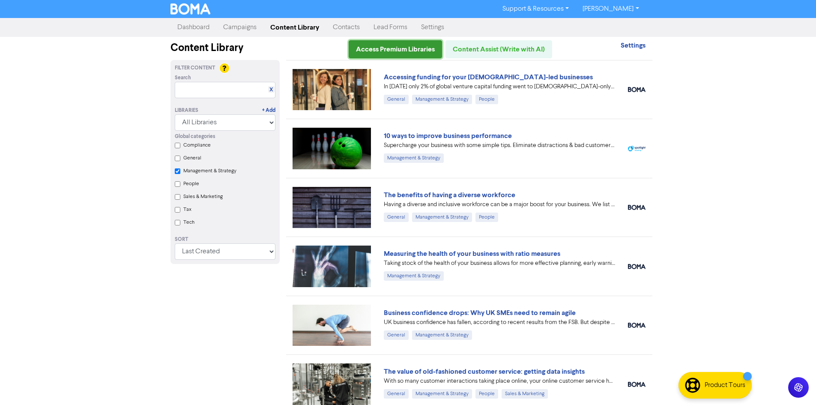
click at [375, 51] on link "Access Premium Libraries" at bounding box center [394, 49] width 93 height 18
click at [299, 33] on link "Content Library" at bounding box center [294, 27] width 63 height 17
click at [357, 26] on link "Contacts" at bounding box center [346, 27] width 41 height 17
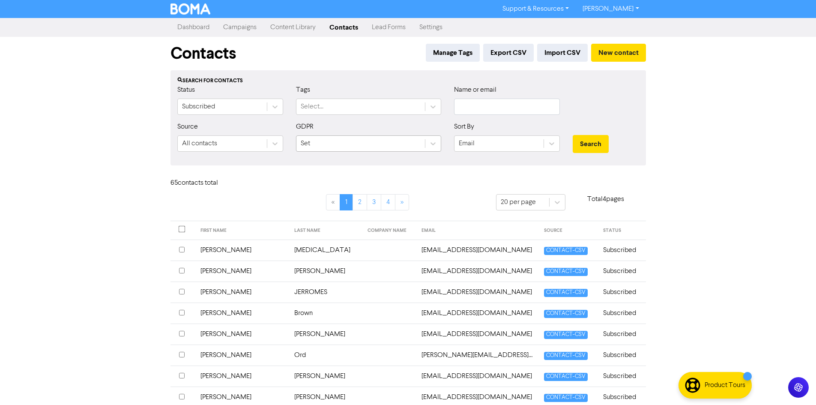
click at [396, 141] on div "Set" at bounding box center [360, 143] width 128 height 15
click at [384, 27] on link "Lead Forms" at bounding box center [389, 27] width 48 height 17
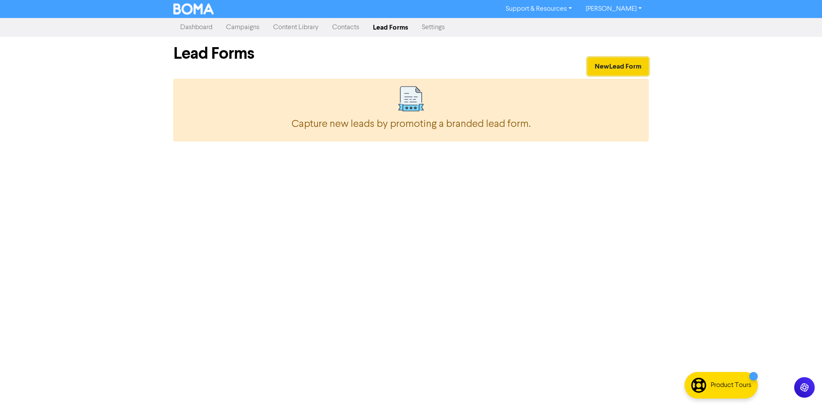
click at [622, 60] on button "New Lead Form" at bounding box center [617, 66] width 61 height 18
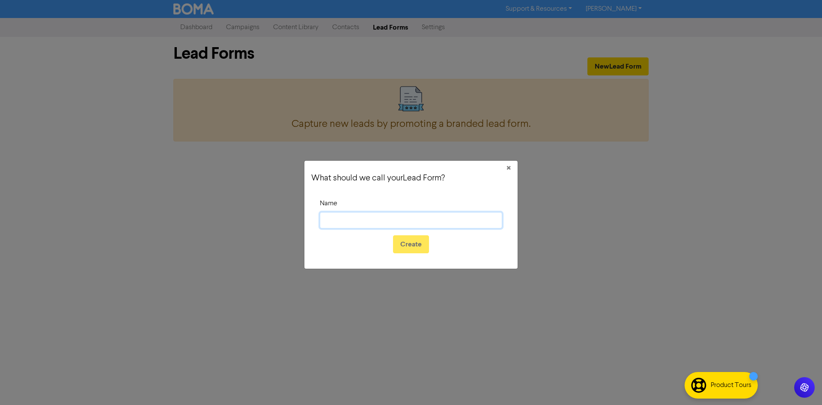
click at [392, 221] on input "Name" at bounding box center [411, 220] width 182 height 16
type input "[PERSON_NAME] Accounts"
click at [411, 244] on button "Create" at bounding box center [411, 244] width 36 height 18
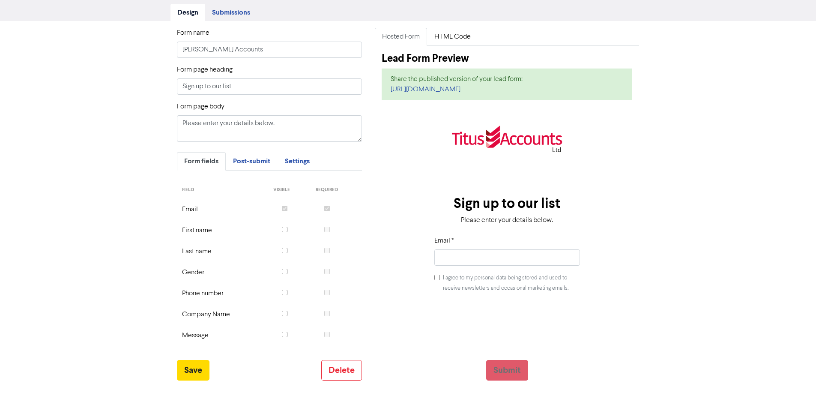
scroll to position [66, 0]
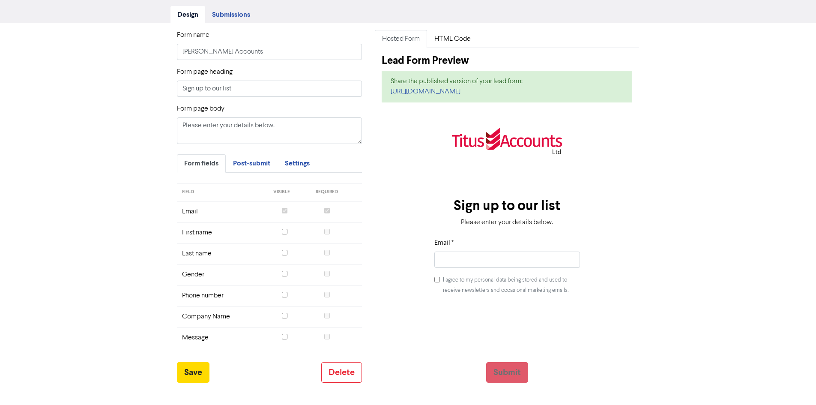
click at [284, 230] on input "checkbox" at bounding box center [285, 232] width 6 height 6
checkbox input "true"
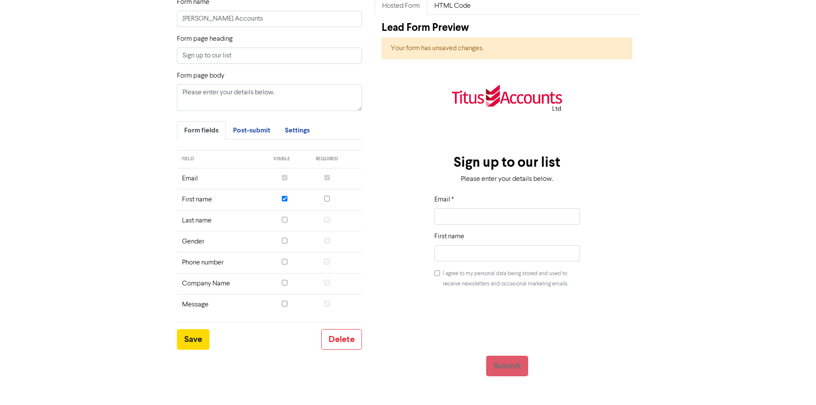
scroll to position [109, 0]
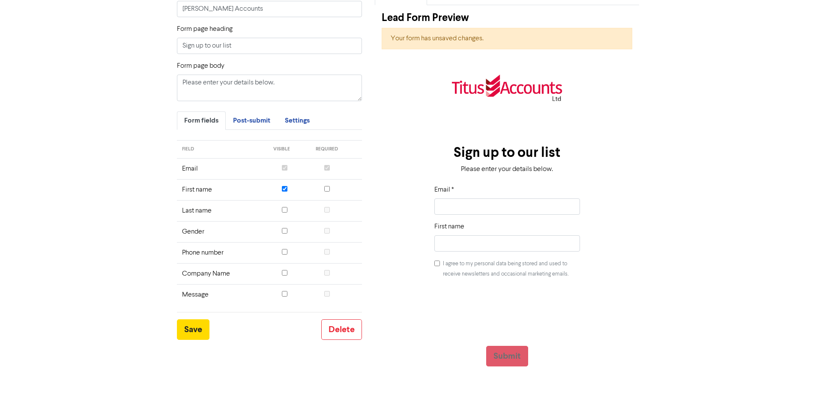
click at [284, 209] on input "checkbox" at bounding box center [285, 210] width 6 height 6
checkbox input "true"
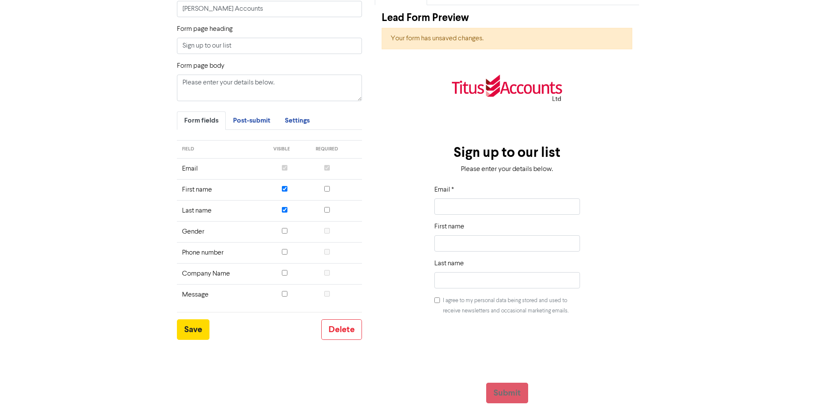
click at [284, 254] on input "checkbox" at bounding box center [285, 252] width 6 height 6
checkbox input "true"
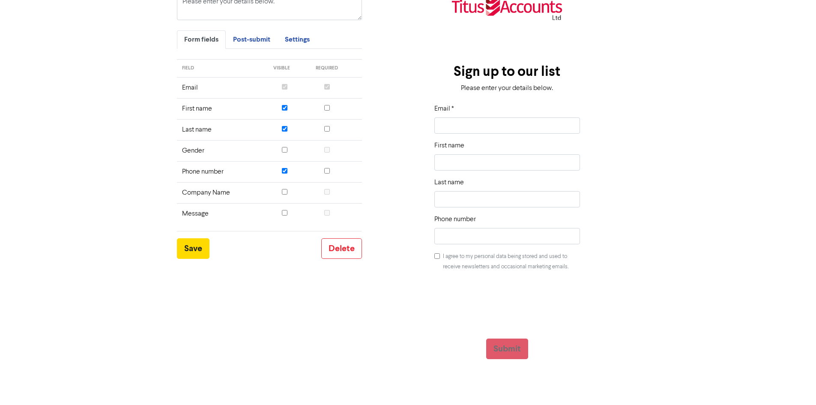
scroll to position [194, 0]
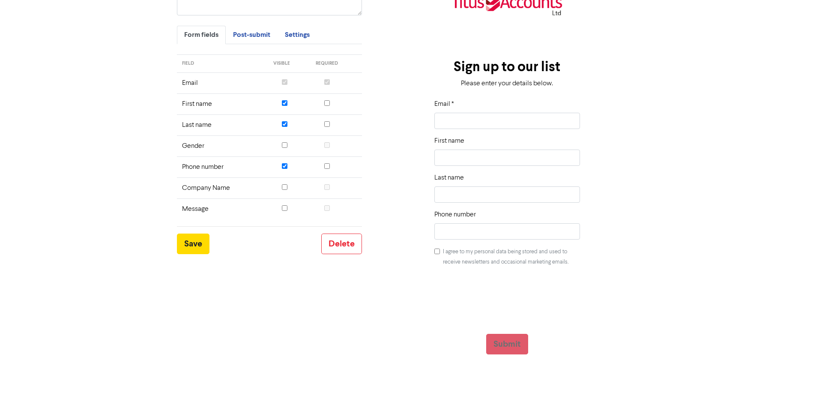
click at [327, 165] on input "checkbox" at bounding box center [327, 166] width 6 height 6
checkbox input "true"
click at [327, 121] on label at bounding box center [327, 125] width 6 height 10
click at [327, 121] on input "checkbox" at bounding box center [327, 124] width 6 height 6
checkbox input "true"
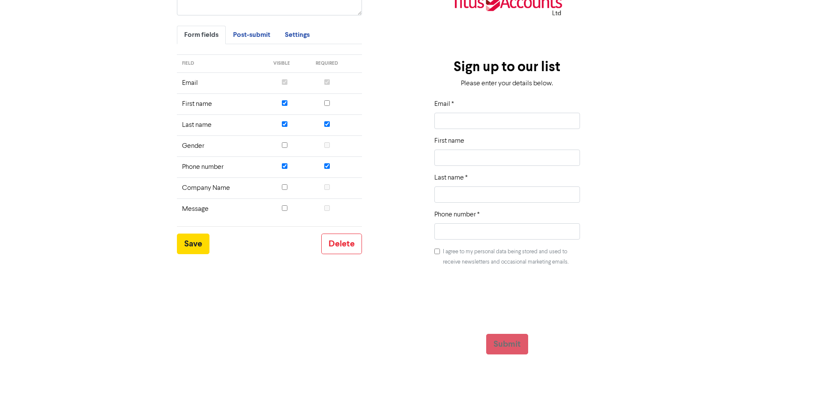
click at [324, 110] on td at bounding box center [335, 103] width 51 height 21
click at [327, 110] on td at bounding box center [335, 103] width 51 height 21
click at [326, 103] on input "checkbox" at bounding box center [327, 103] width 6 height 6
checkbox input "true"
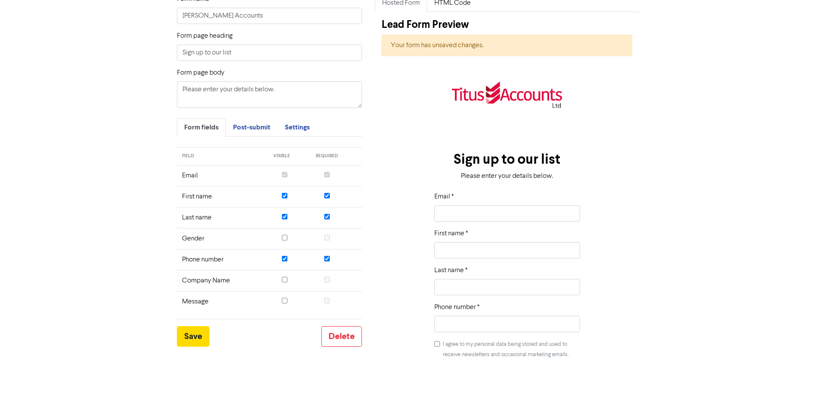
scroll to position [23, 0]
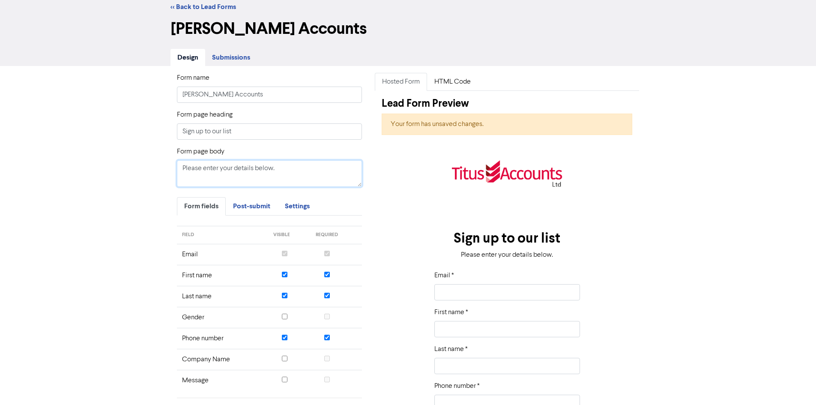
click at [317, 178] on textarea "Please enter your details below." at bounding box center [269, 173] width 185 height 27
click at [456, 85] on link "HTML Code" at bounding box center [452, 82] width 51 height 18
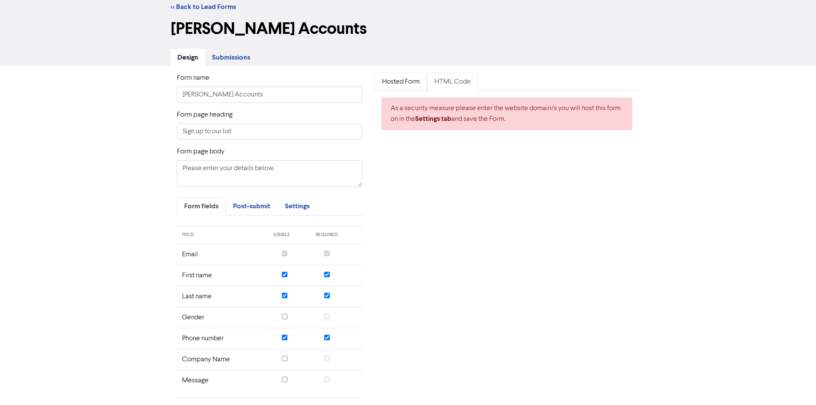
click at [411, 79] on link "Hosted Form" at bounding box center [401, 82] width 52 height 18
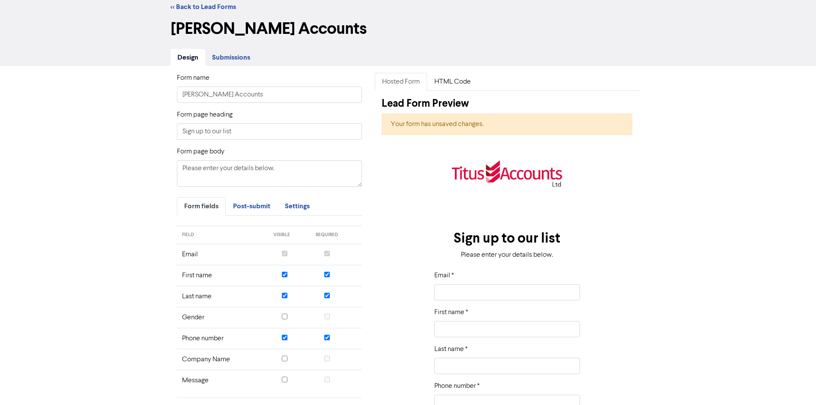
click at [226, 60] on span "Submissions" at bounding box center [231, 57] width 38 height 9
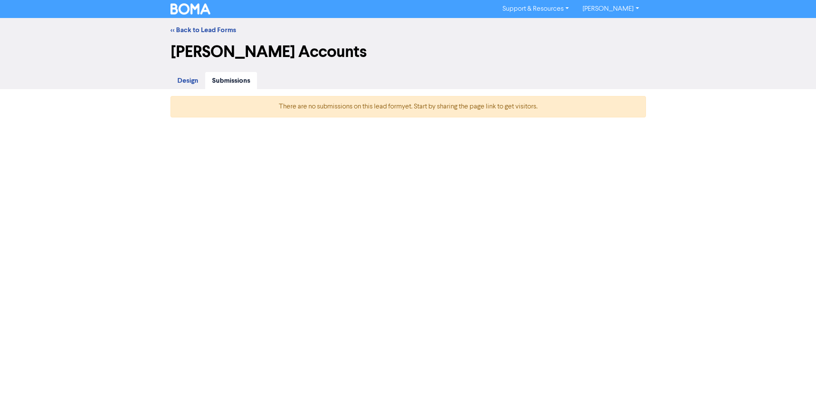
scroll to position [0, 0]
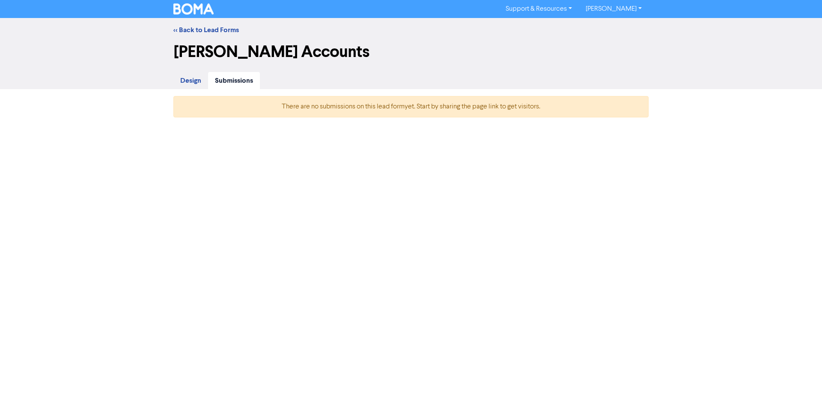
click at [195, 74] on link "Design" at bounding box center [190, 81] width 35 height 18
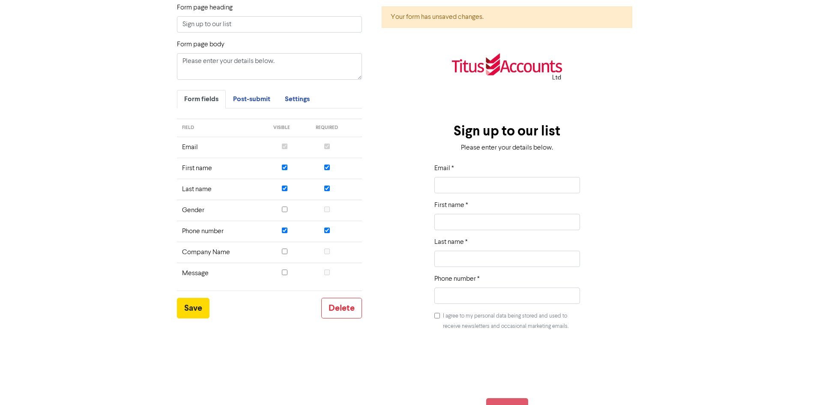
scroll to position [209, 0]
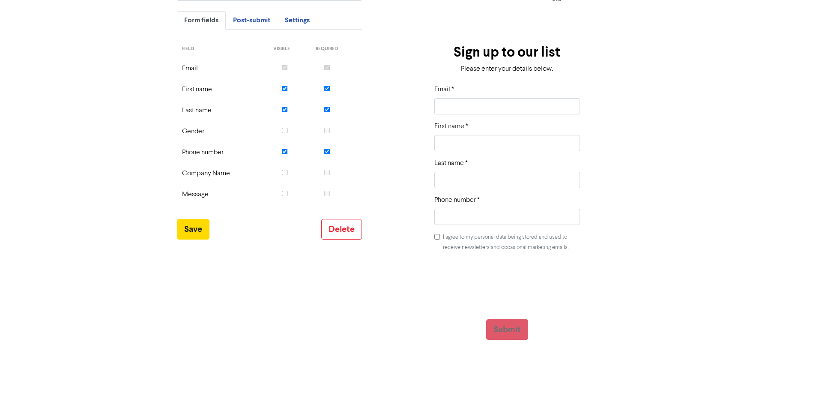
click at [285, 194] on input "checkbox" at bounding box center [285, 194] width 6 height 6
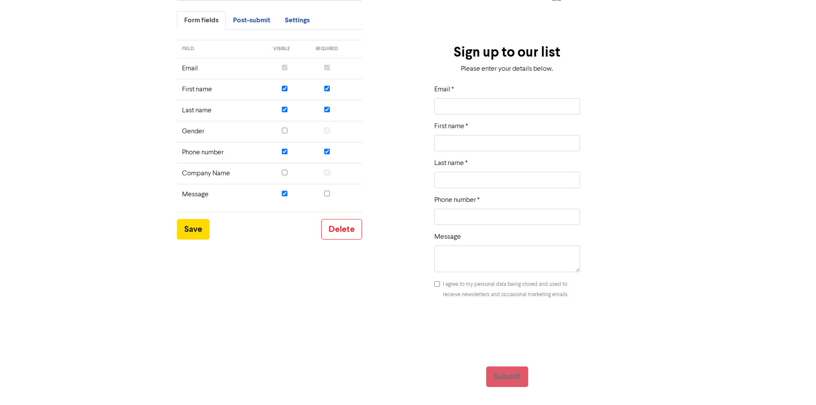
click at [285, 194] on input "checkbox" at bounding box center [285, 194] width 6 height 6
checkbox input "false"
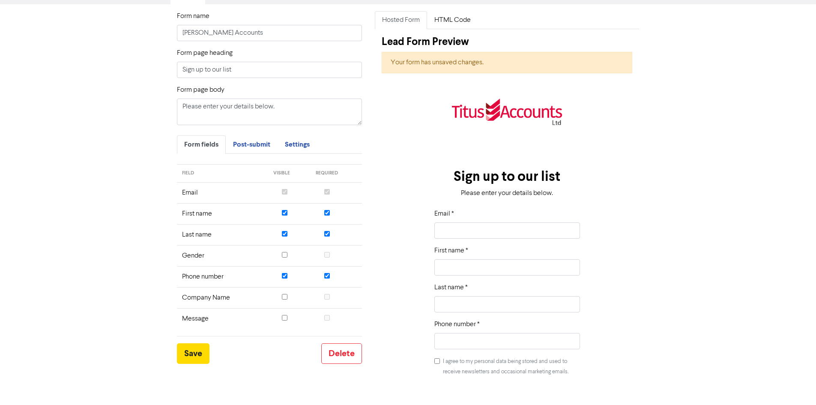
scroll to position [80, 0]
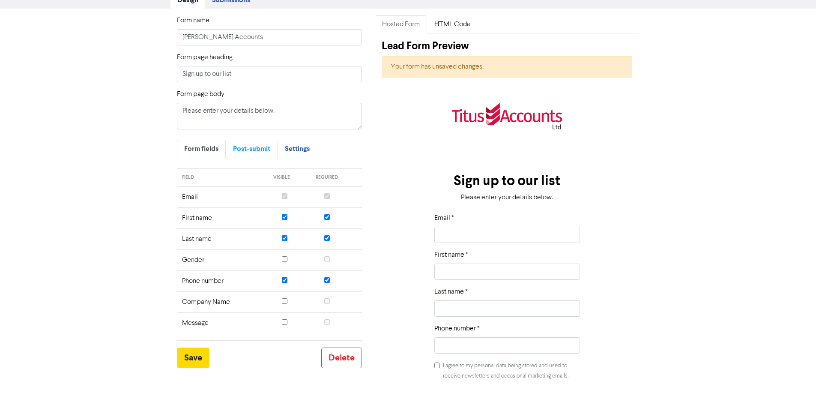
click at [233, 140] on link "Post-submit" at bounding box center [252, 149] width 52 height 18
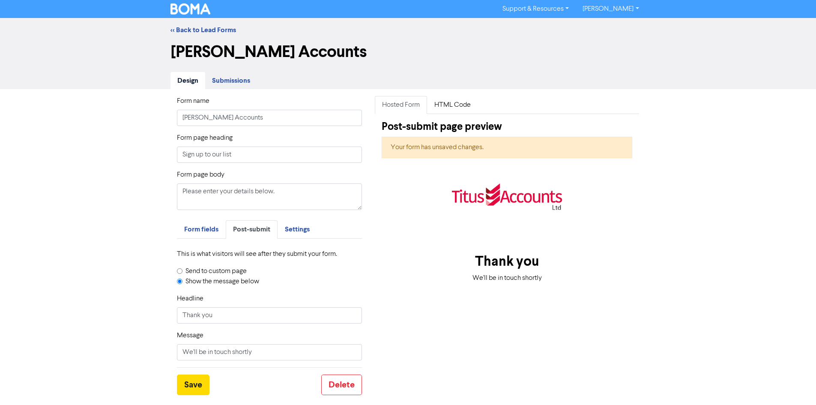
scroll to position [0, 0]
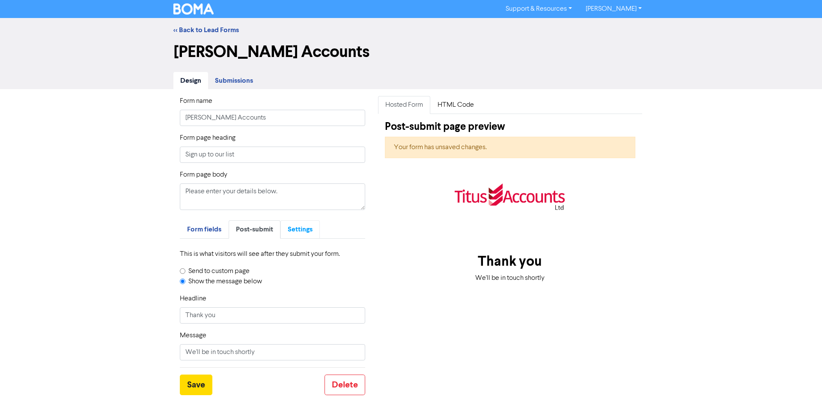
click at [302, 233] on span "Settings" at bounding box center [300, 229] width 25 height 9
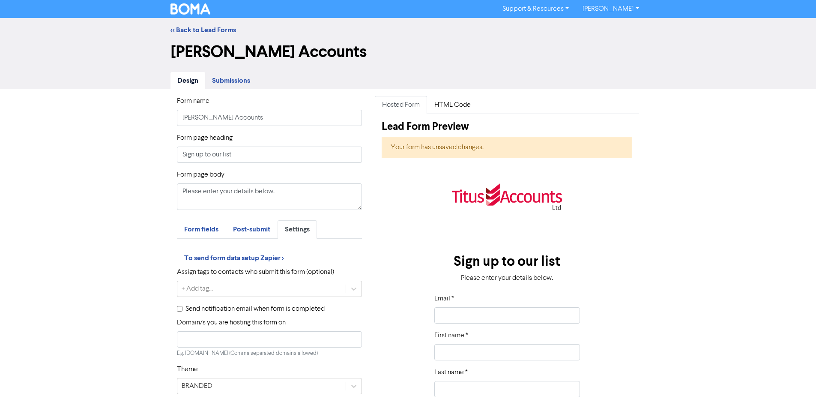
scroll to position [171, 0]
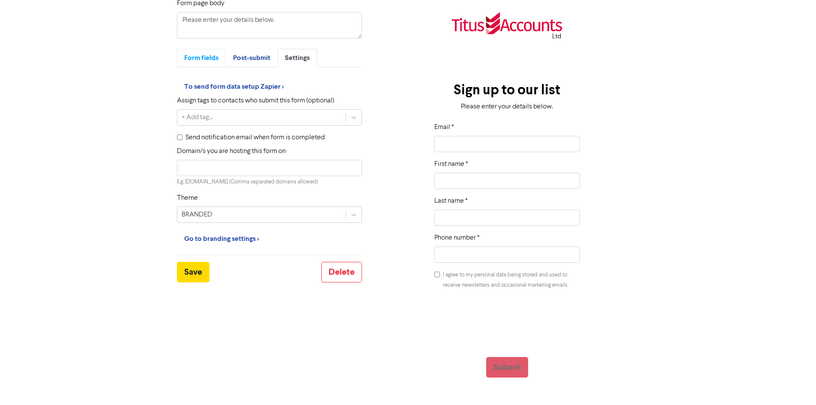
click at [200, 56] on span "Form fields" at bounding box center [201, 58] width 34 height 9
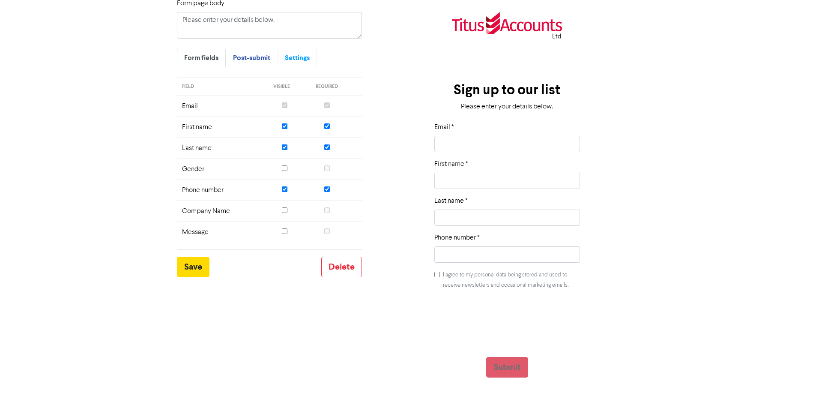
click at [305, 61] on span "Settings" at bounding box center [297, 58] width 25 height 9
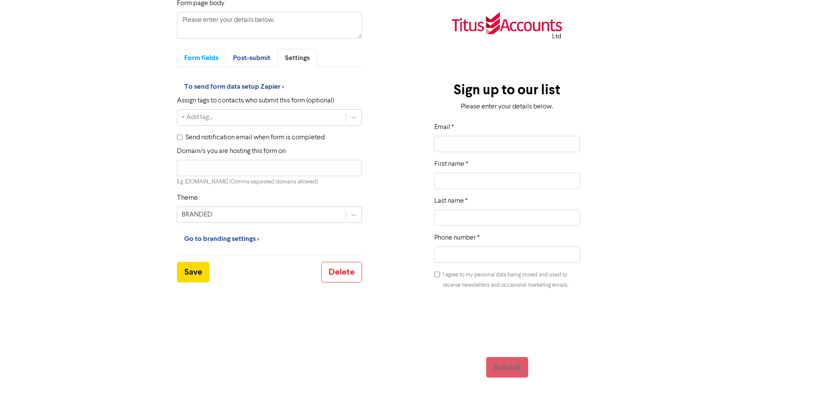
click at [202, 57] on span "Form fields" at bounding box center [201, 58] width 34 height 9
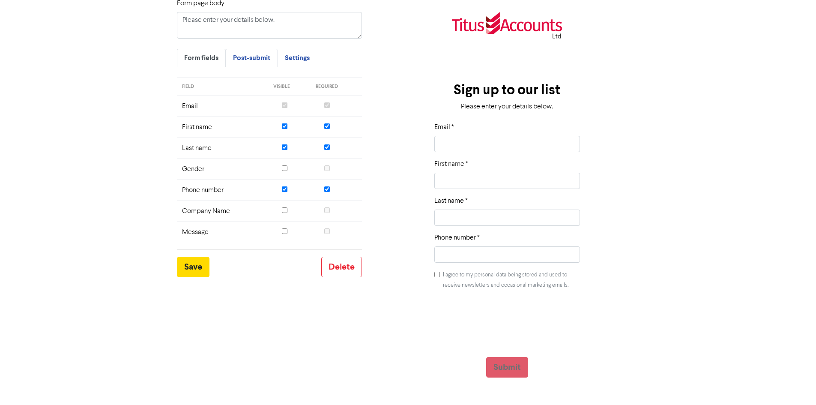
click at [265, 60] on span "Post-submit" at bounding box center [251, 58] width 37 height 9
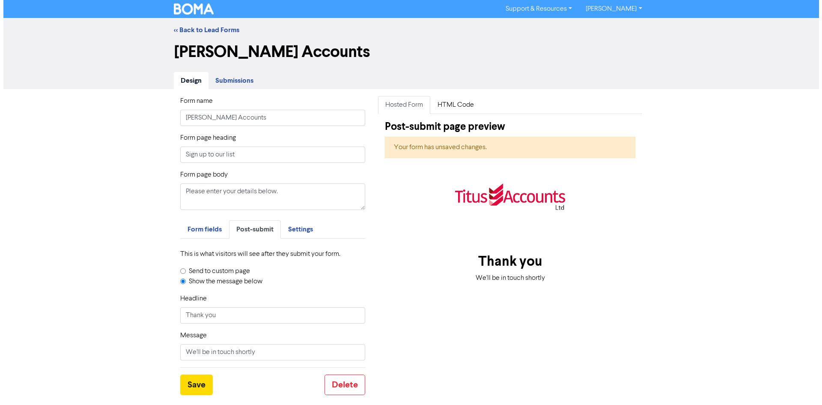
scroll to position [0, 0]
click at [356, 300] on div "Headline Thank you" at bounding box center [272, 308] width 185 height 30
